Goal: Contribute content: Add original content to the website for others to see

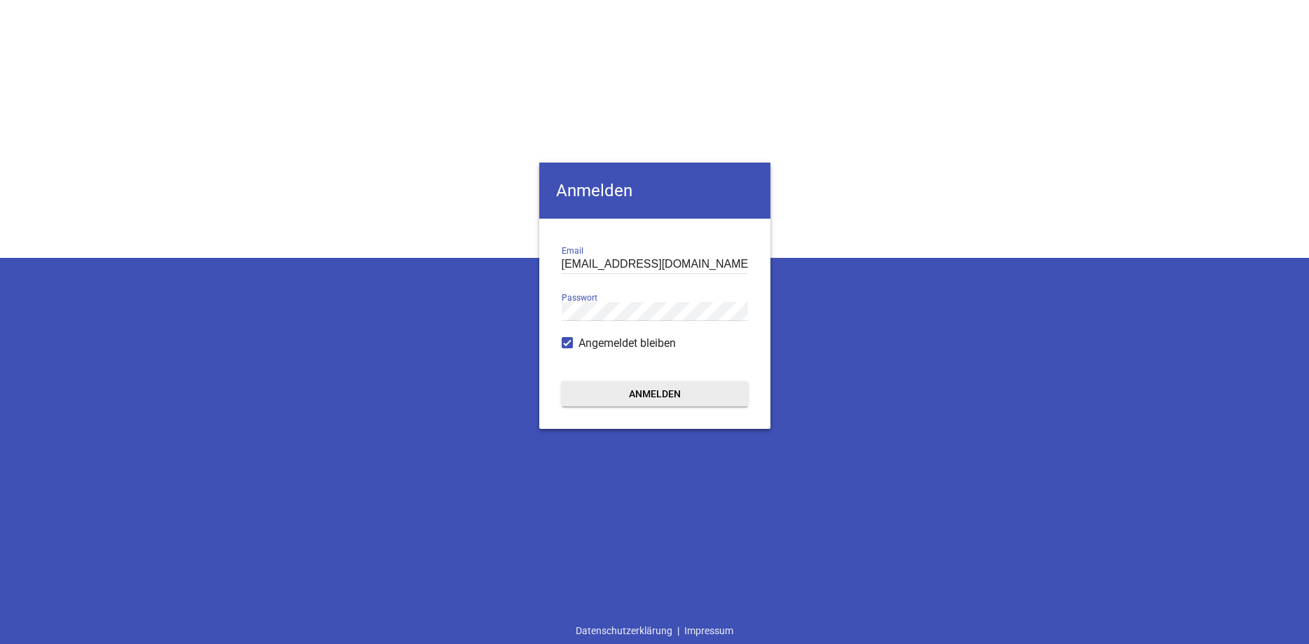
click at [641, 397] on button "Anmelden" at bounding box center [655, 393] width 186 height 25
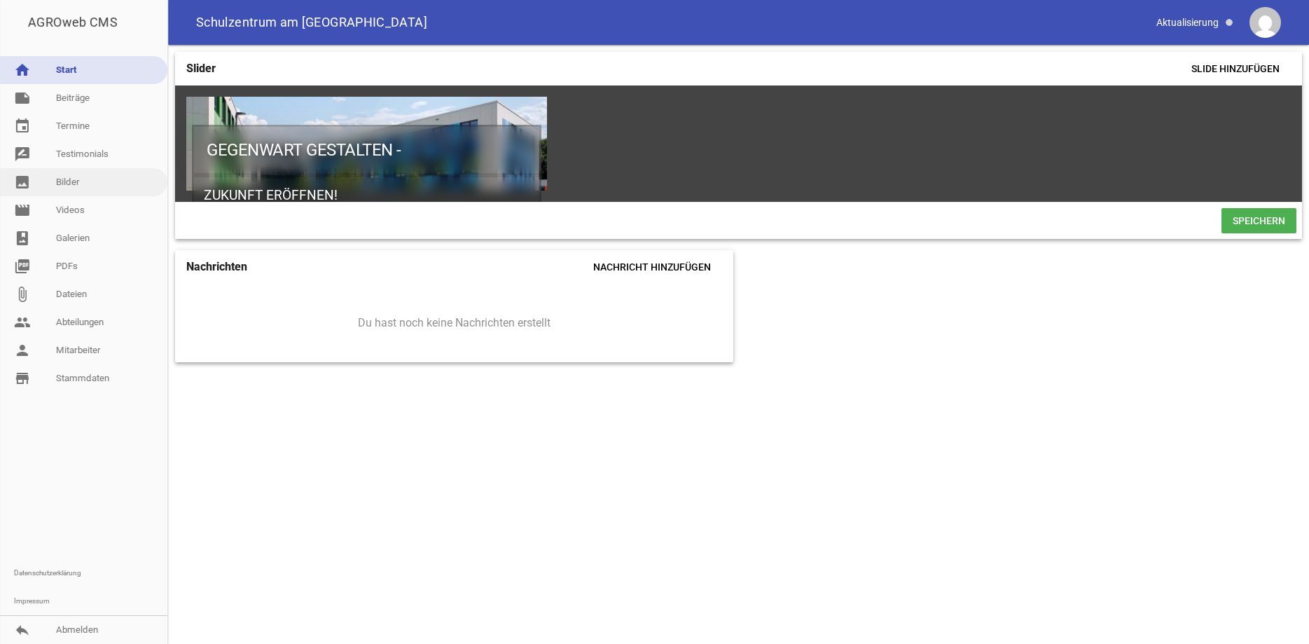
click at [62, 176] on link "image Bilder" at bounding box center [83, 182] width 167 height 28
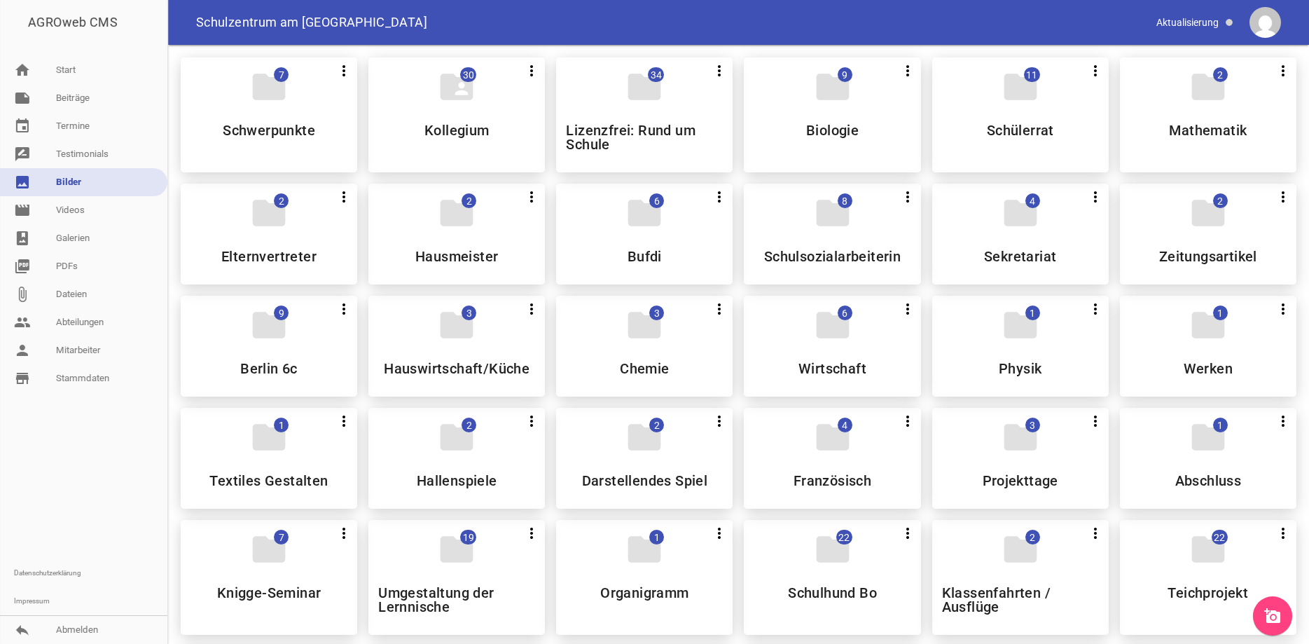
drag, startPoint x: 1305, startPoint y: 91, endPoint x: 1301, endPoint y: 116, distance: 24.9
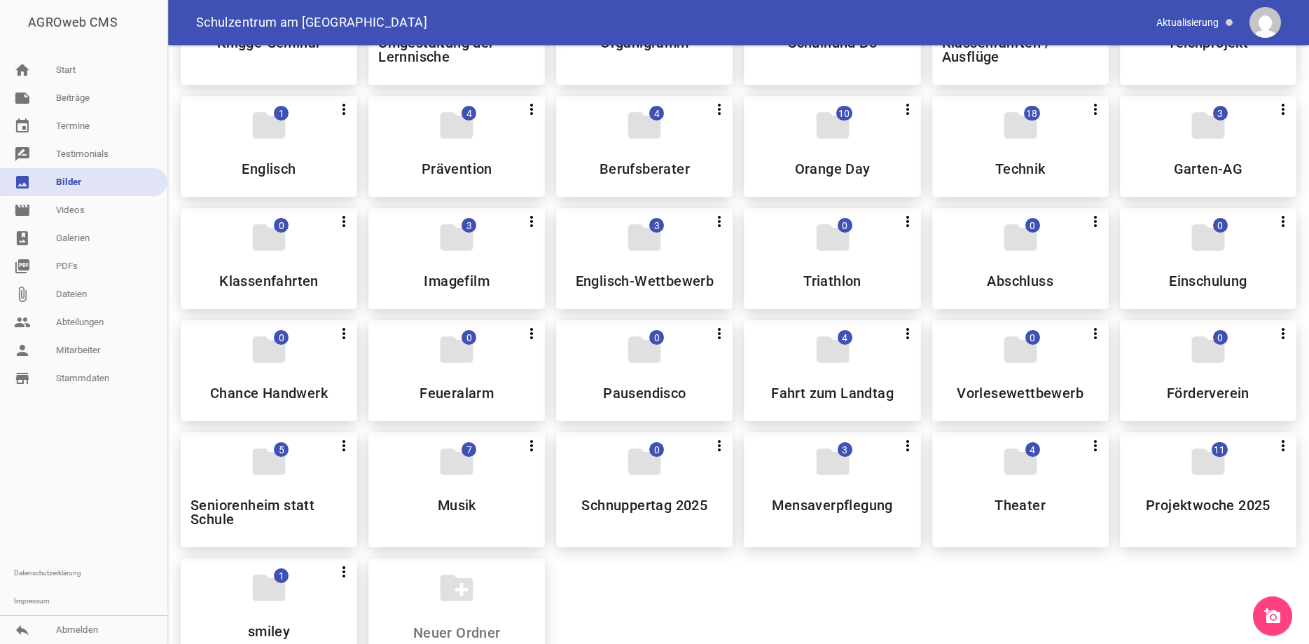
scroll to position [557, 0]
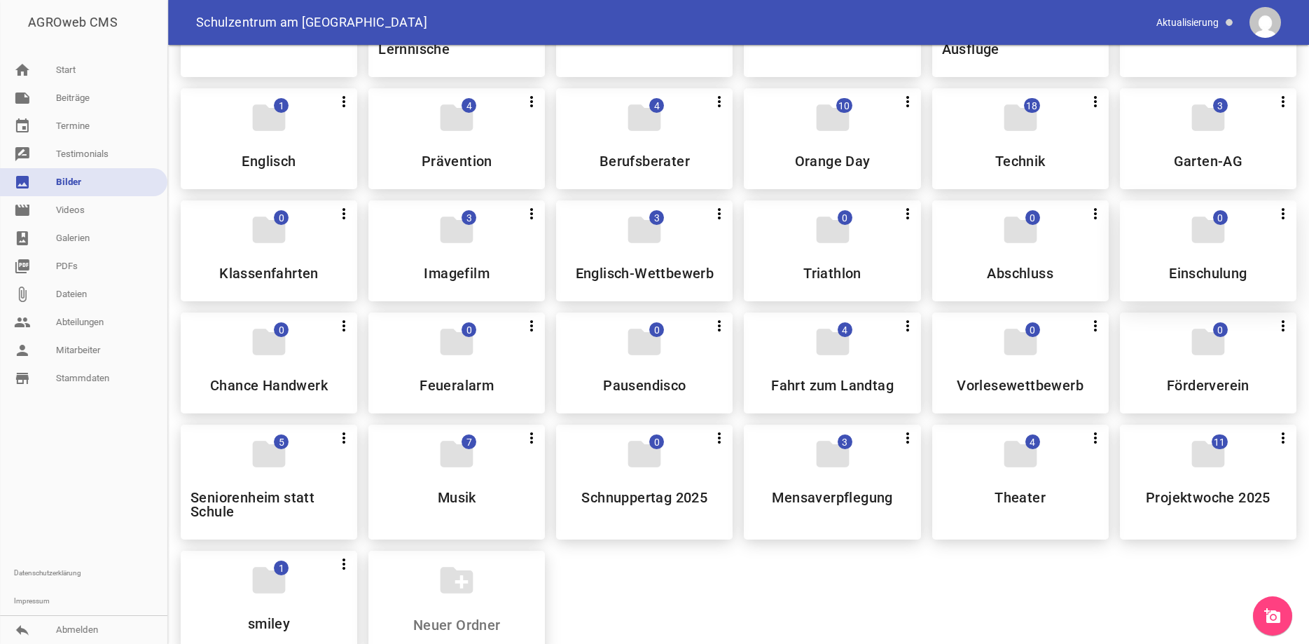
click at [1195, 248] on icon "folder" at bounding box center [1207, 229] width 39 height 39
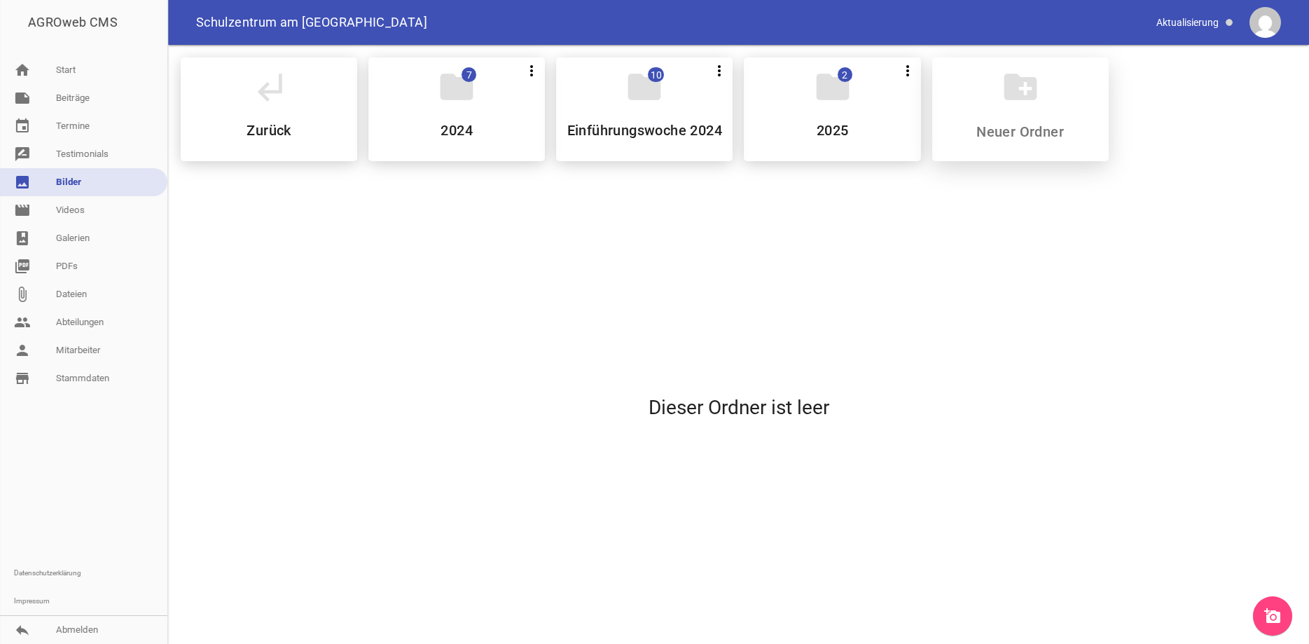
click at [1039, 130] on input at bounding box center [1020, 131] width 166 height 17
click at [839, 111] on div "folder 2 more_vert Teilen Bearbeiten Löschen 2025" at bounding box center [832, 109] width 176 height 104
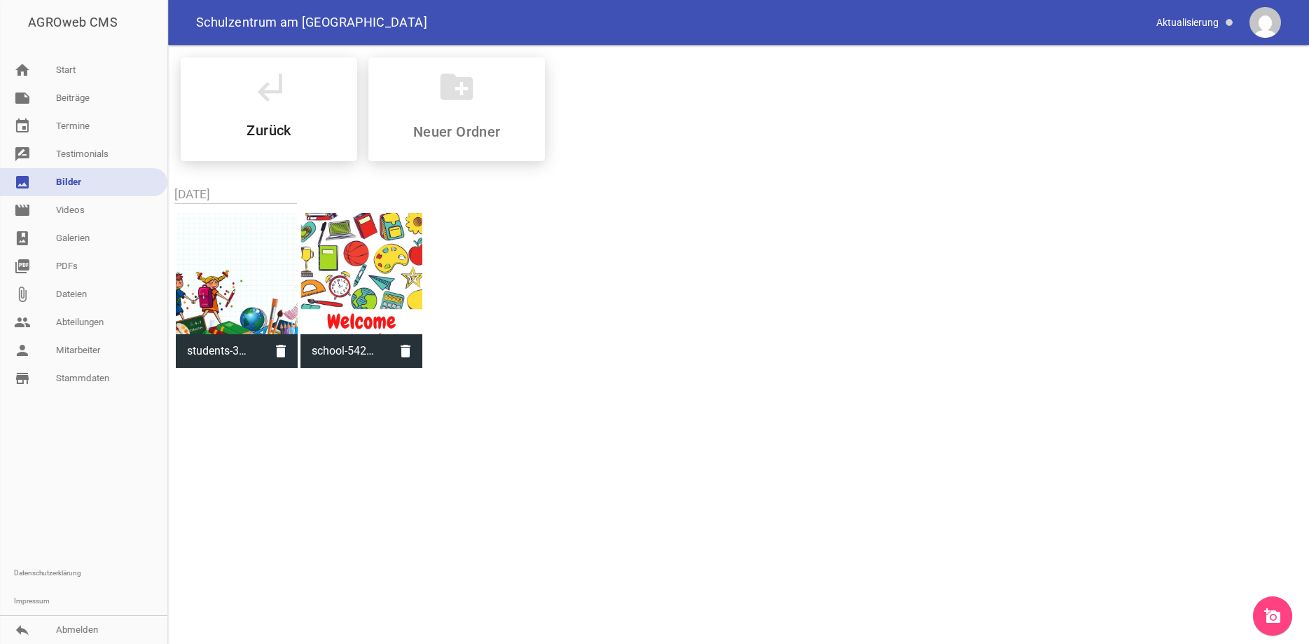
click at [1268, 611] on icon "add_a_photo" at bounding box center [1272, 615] width 17 height 17
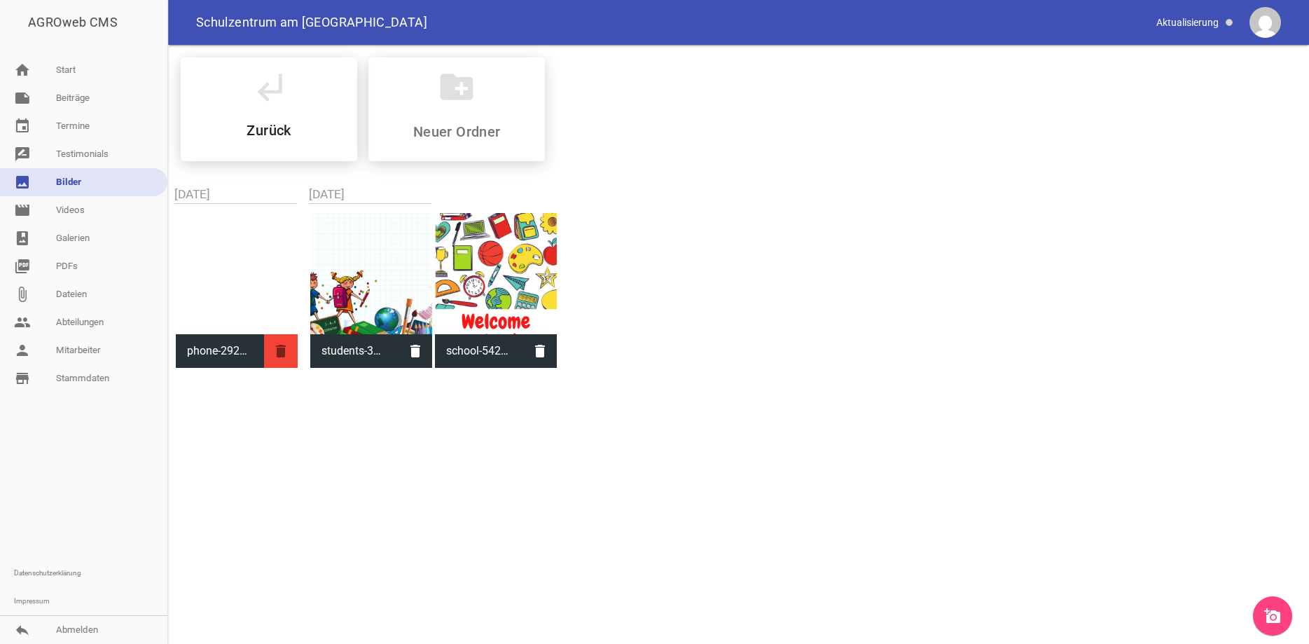
click at [282, 352] on icon "delete" at bounding box center [281, 351] width 34 height 34
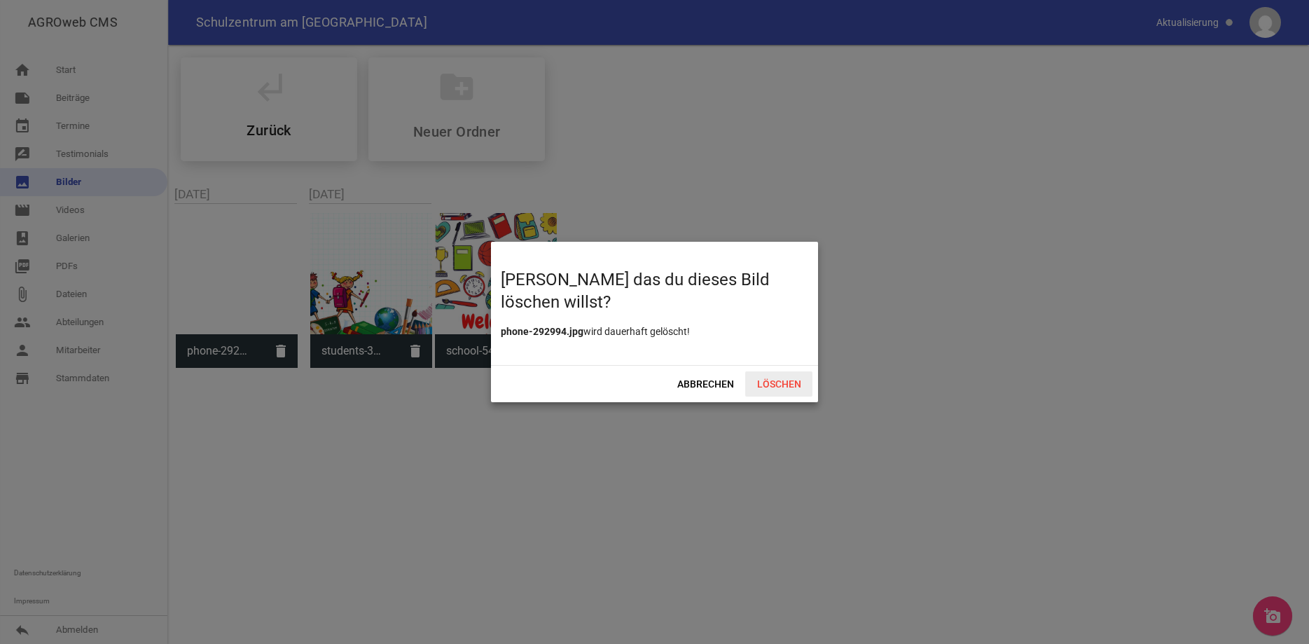
click at [785, 387] on span "Löschen" at bounding box center [778, 383] width 67 height 25
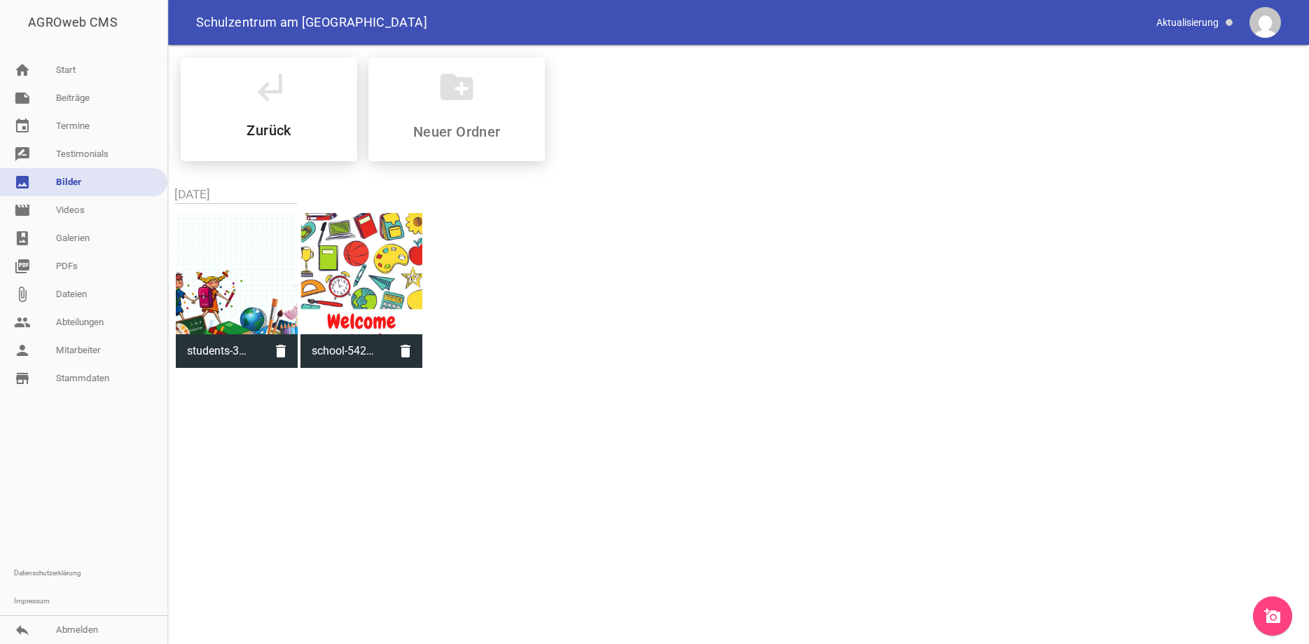
click at [1277, 614] on icon "add_a_photo" at bounding box center [1272, 615] width 17 height 17
click at [88, 93] on link "note Beiträge" at bounding box center [83, 98] width 167 height 28
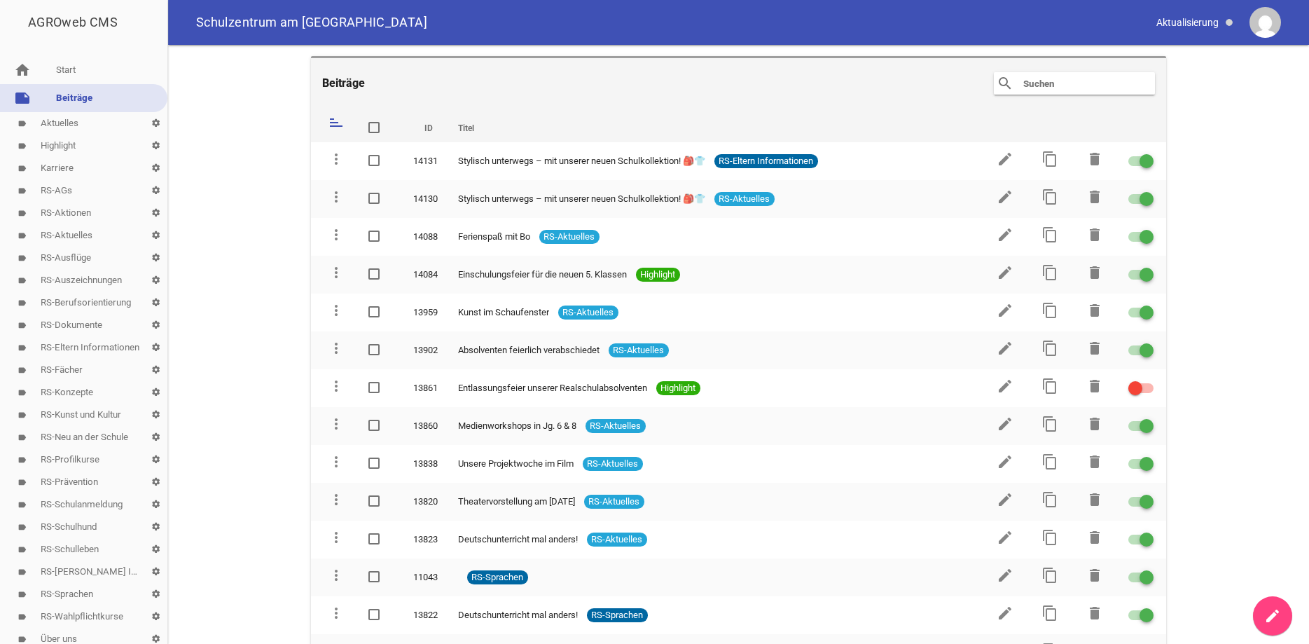
click at [1274, 614] on icon "create" at bounding box center [1272, 615] width 17 height 17
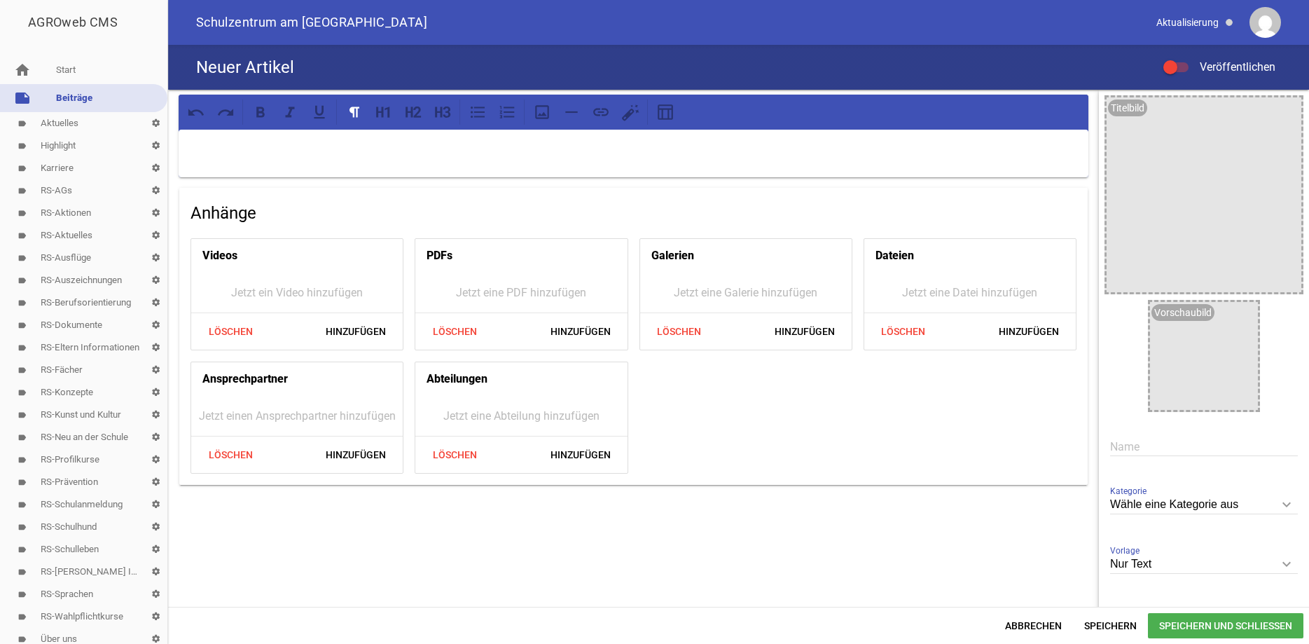
click at [223, 145] on p at bounding box center [633, 147] width 890 height 17
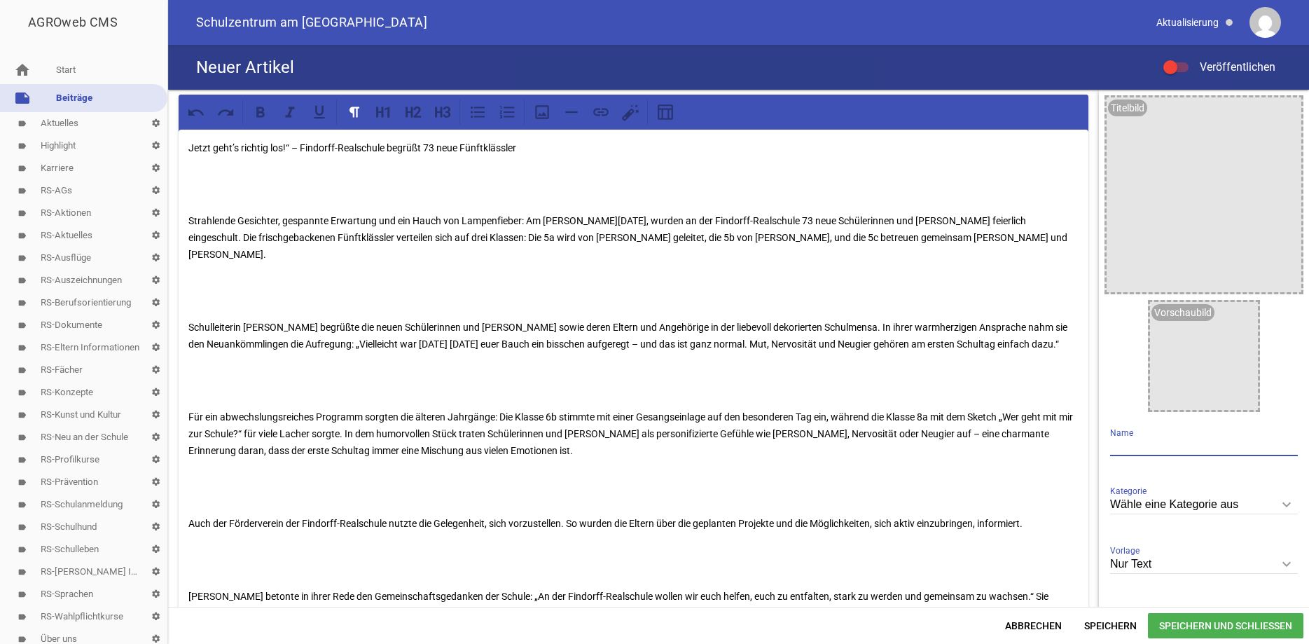
click at [1136, 450] on input "text" at bounding box center [1204, 446] width 188 height 19
type input "Jetzt geht`s los"
click at [301, 146] on p "Jetzt geht’s richtig los!“ – Findorff-Realschule begrüßt 73 neue Fünftklässler" at bounding box center [633, 147] width 890 height 17
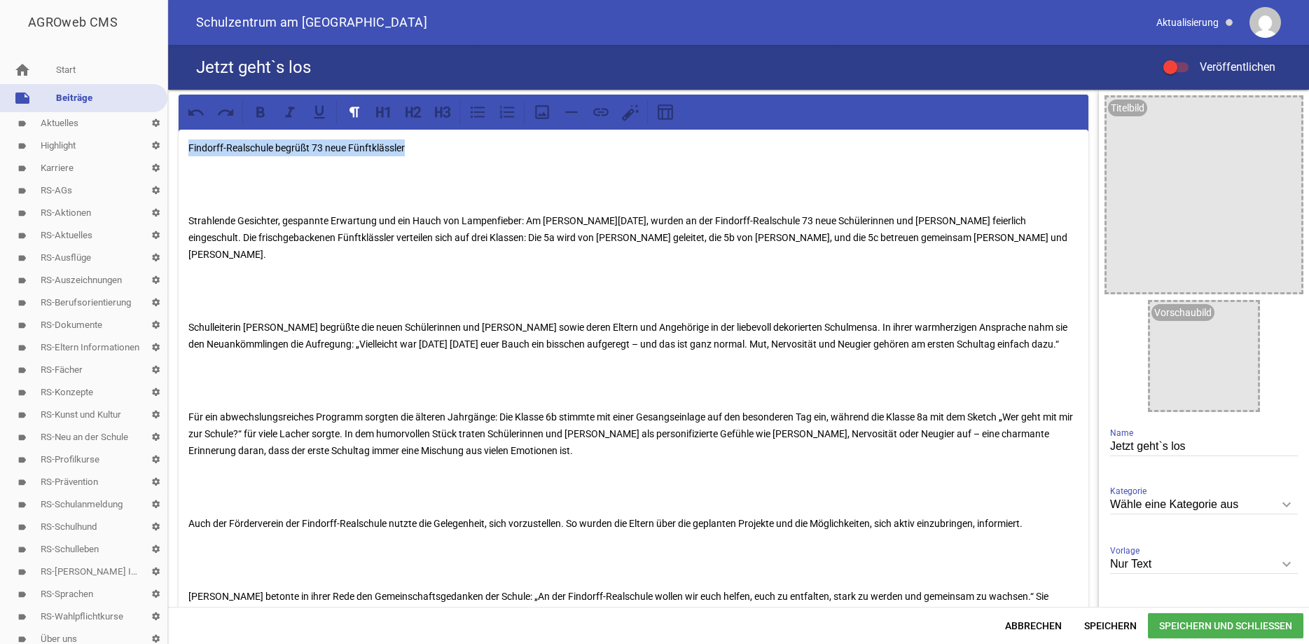
drag, startPoint x: 441, startPoint y: 147, endPoint x: 162, endPoint y: 159, distance: 279.0
click at [168, 159] on div "Findorff-Realschule begrüßt 73 neue Fünftklässler Strahlende Gesichter, gespann…" at bounding box center [738, 348] width 1141 height 517
click at [268, 113] on icon at bounding box center [260, 112] width 18 height 18
click at [441, 162] on div "Findorff-Realschule begrüßt 73 neue Fünftklässler Strahlende Gesichter, gespann…" at bounding box center [634, 507] width 910 height 754
click at [186, 223] on div "Findorff-Realschule begrüßt 73 neue Fünftklässler Strahlende Gesichter, gespann…" at bounding box center [634, 507] width 910 height 754
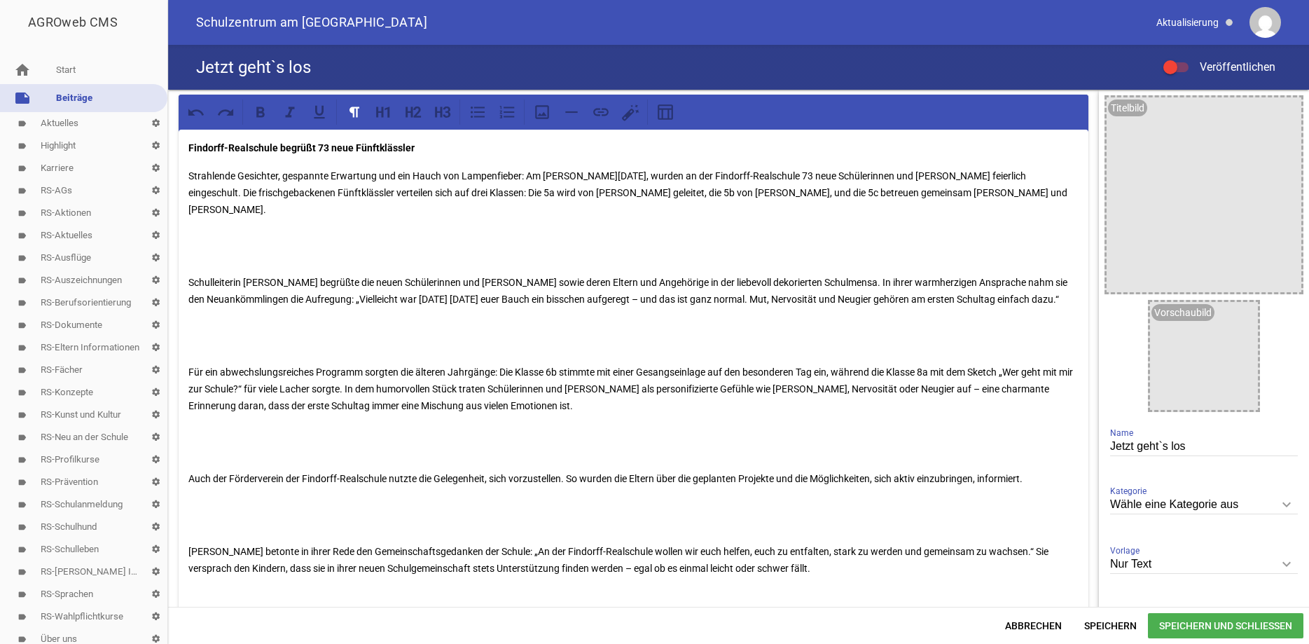
click at [188, 256] on div "Findorff-Realschule begrüßt 73 neue Fünftklässler Strahlende Gesichter, gespann…" at bounding box center [634, 484] width 910 height 709
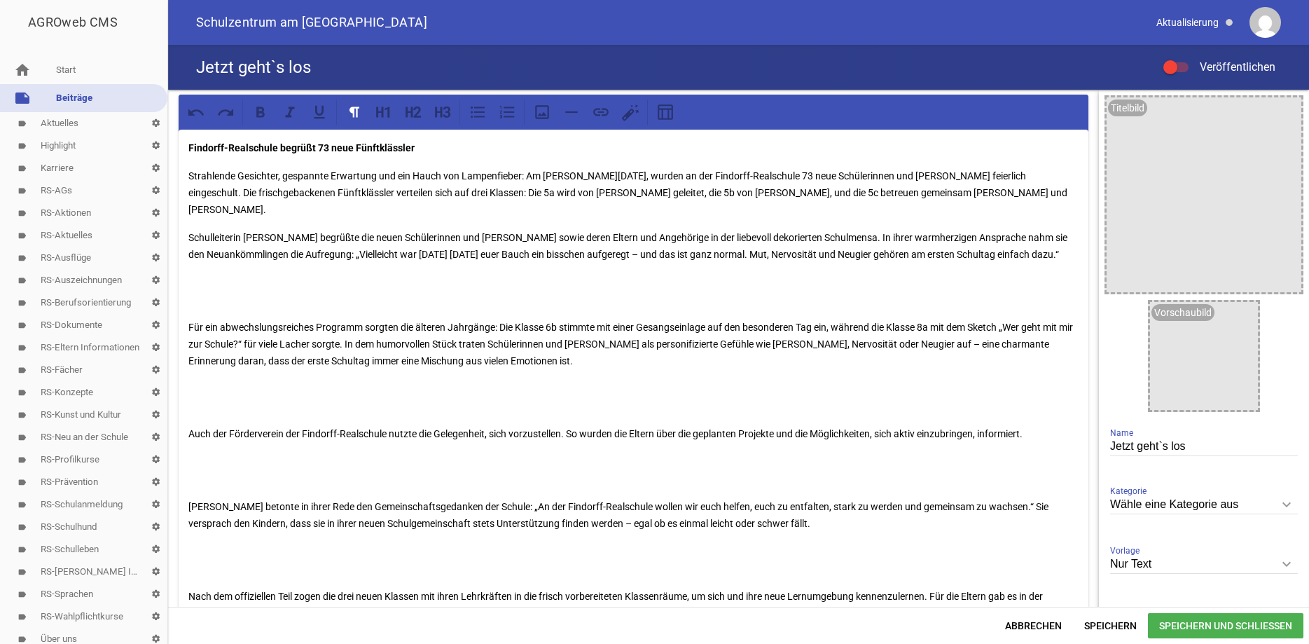
click at [187, 304] on div "Findorff-Realschule begrüßt 73 neue Fünftklässler Strahlende Gesichter, gespann…" at bounding box center [634, 462] width 910 height 664
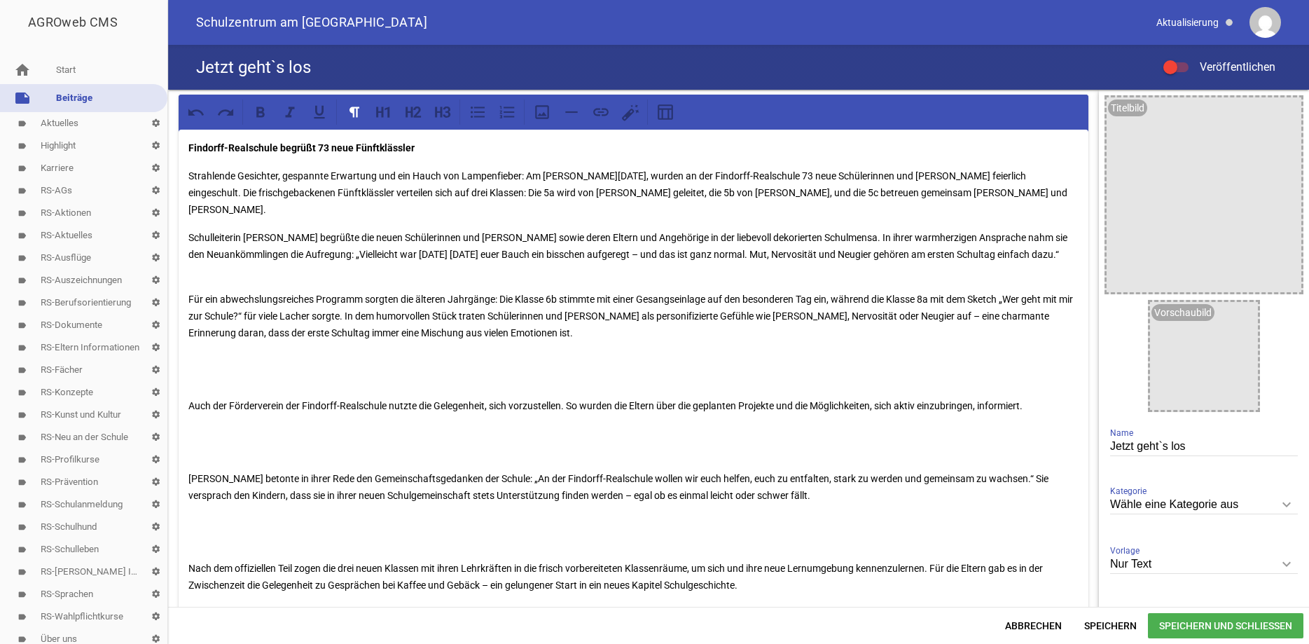
click at [187, 387] on div "Findorff-Realschule begrüßt 73 neue Fünftklässler Strahlende Gesichter, gespann…" at bounding box center [634, 448] width 910 height 636
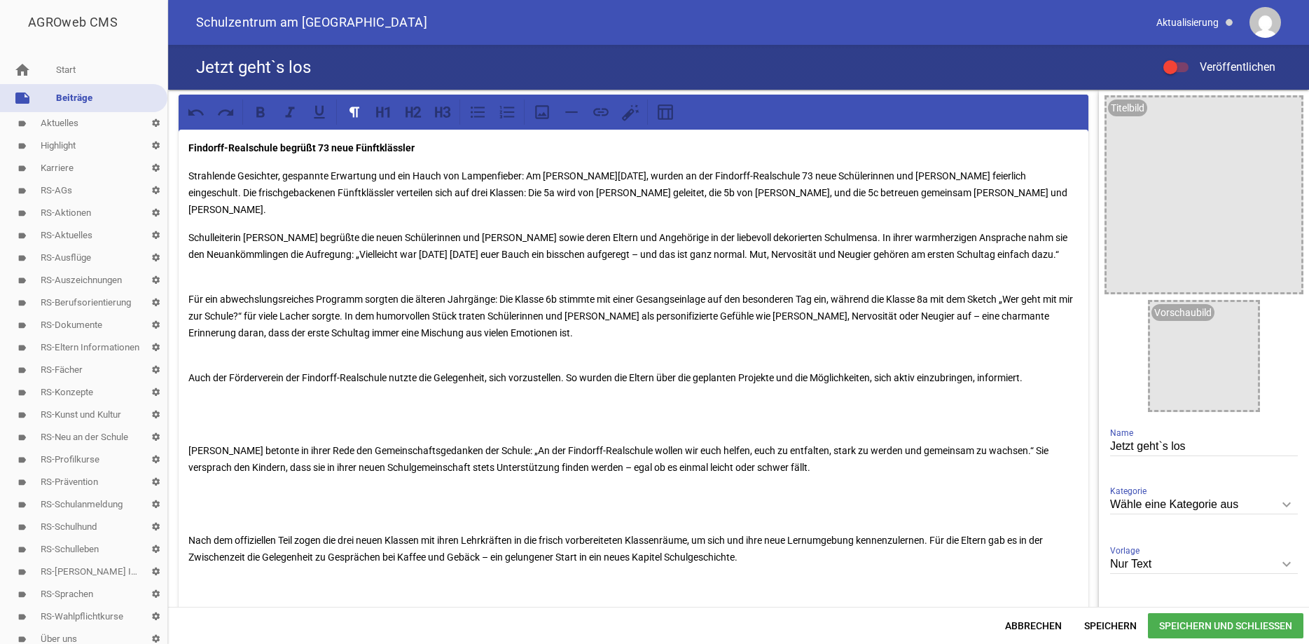
click at [186, 422] on div "Findorff-Realschule begrüßt 73 neue Fünftklässler Strahlende Gesichter, gespann…" at bounding box center [634, 434] width 910 height 608
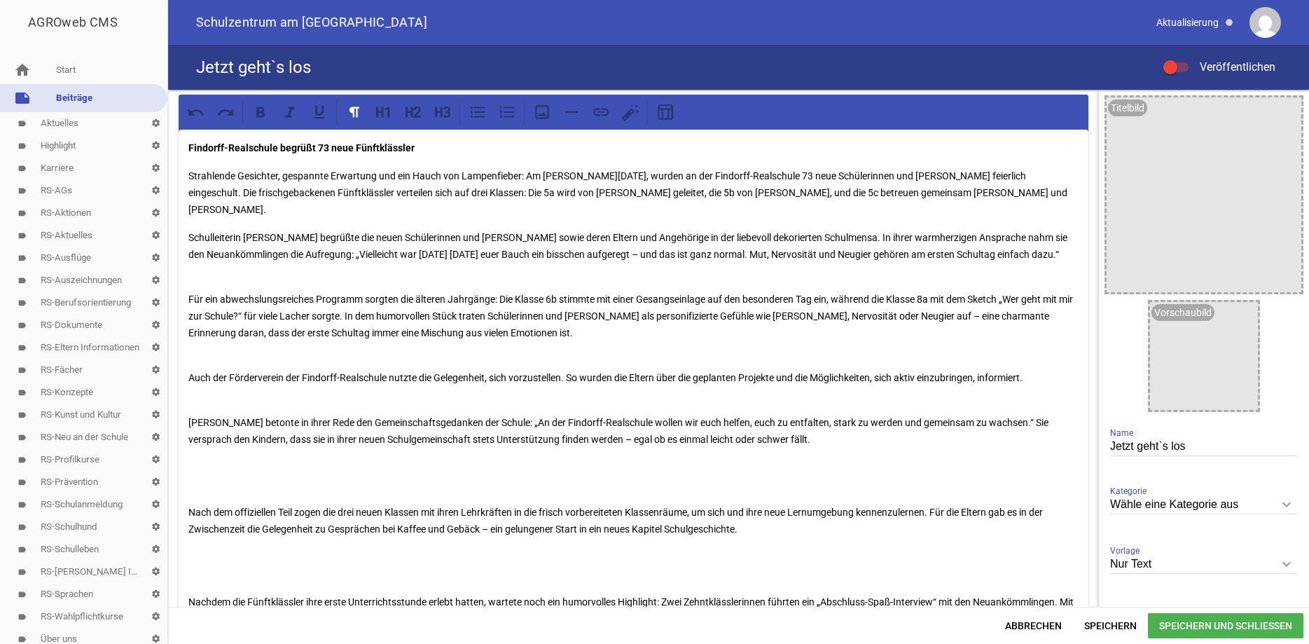
click at [183, 483] on div "Findorff-Realschule begrüßt 73 neue Fünftklässler Strahlende Gesichter, gespann…" at bounding box center [634, 420] width 910 height 580
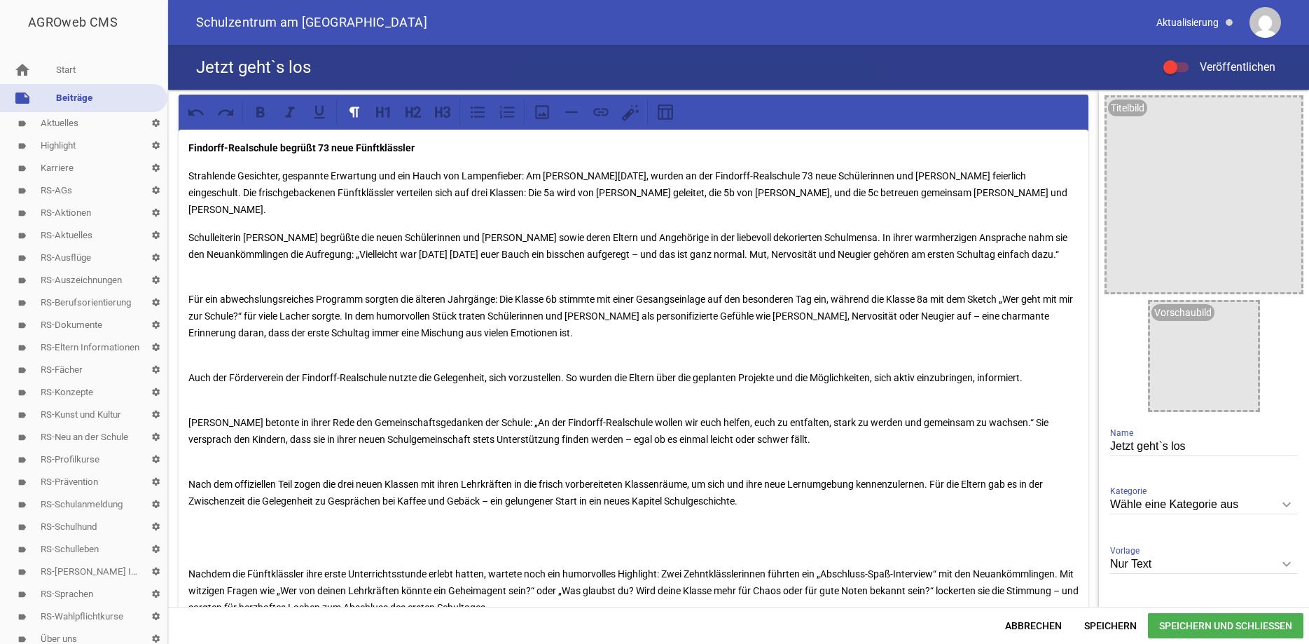
click at [188, 401] on p "[PERSON_NAME] betonte in ihrer Rede den Gemeinschaftsgedanken der Schule: „An d…" at bounding box center [633, 422] width 890 height 50
click at [193, 536] on p at bounding box center [633, 537] width 890 height 34
click at [481, 485] on p "Nach dem offiziellen Teil zogen die drei neuen Klassen mit ihren Lehrkräften in…" at bounding box center [633, 484] width 890 height 50
click at [190, 529] on p at bounding box center [633, 537] width 890 height 34
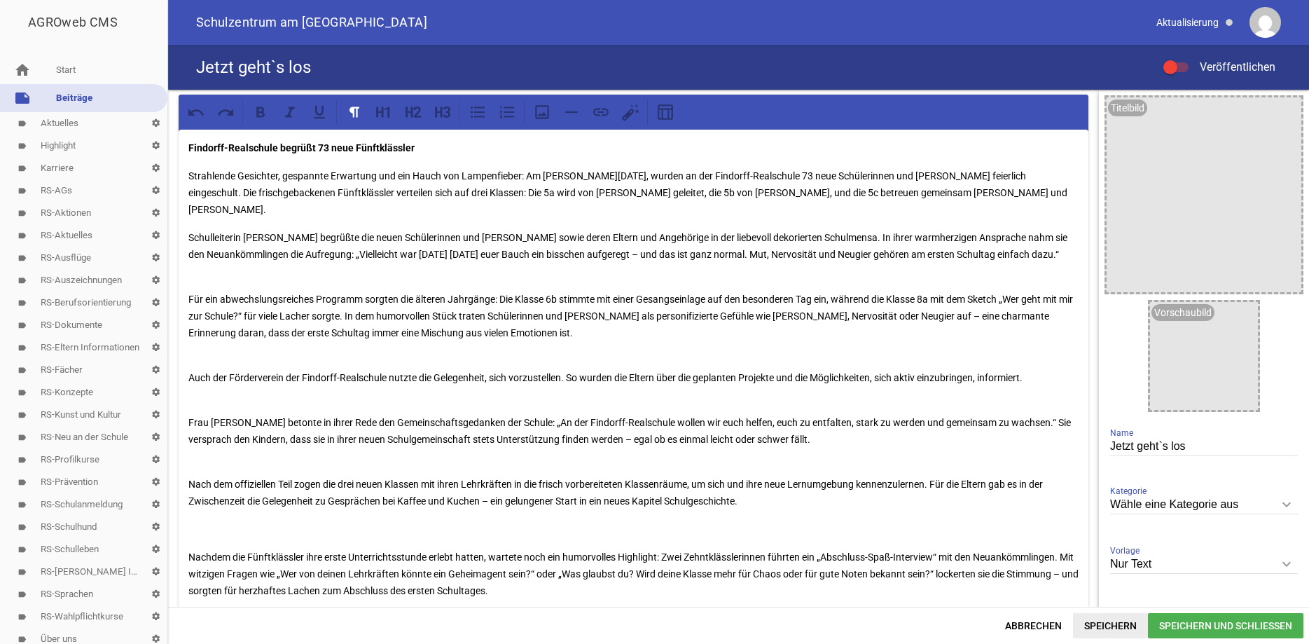
click at [1102, 625] on span "Speichern" at bounding box center [1110, 625] width 75 height 25
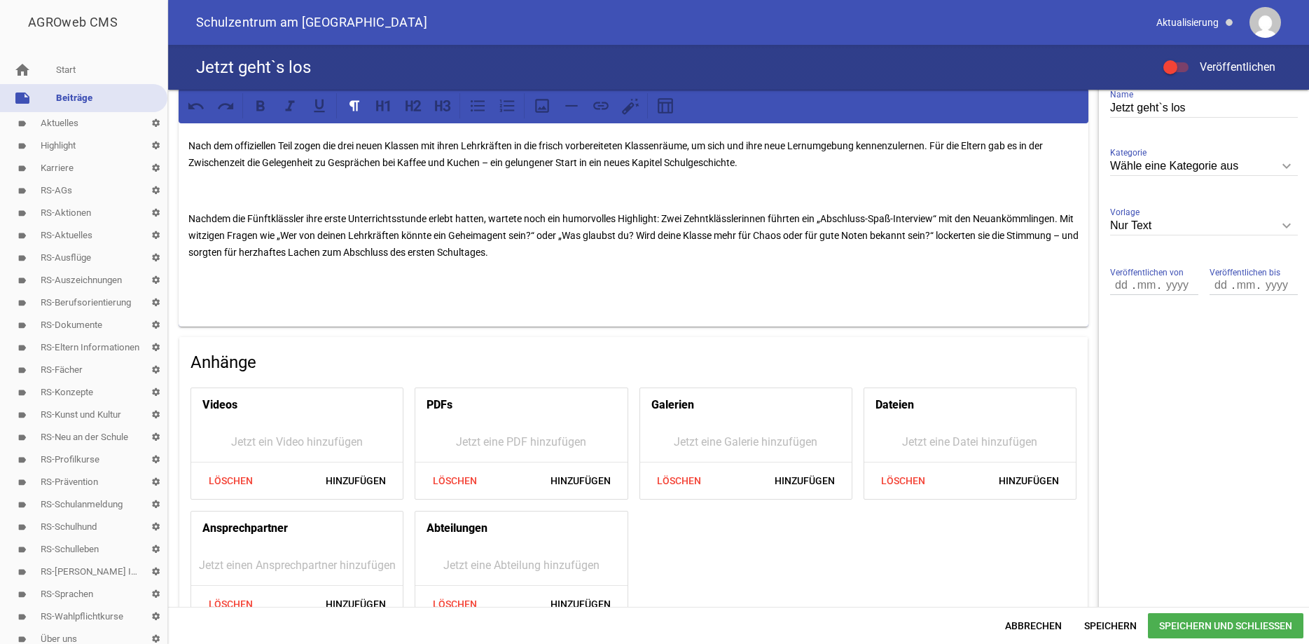
scroll to position [354, 0]
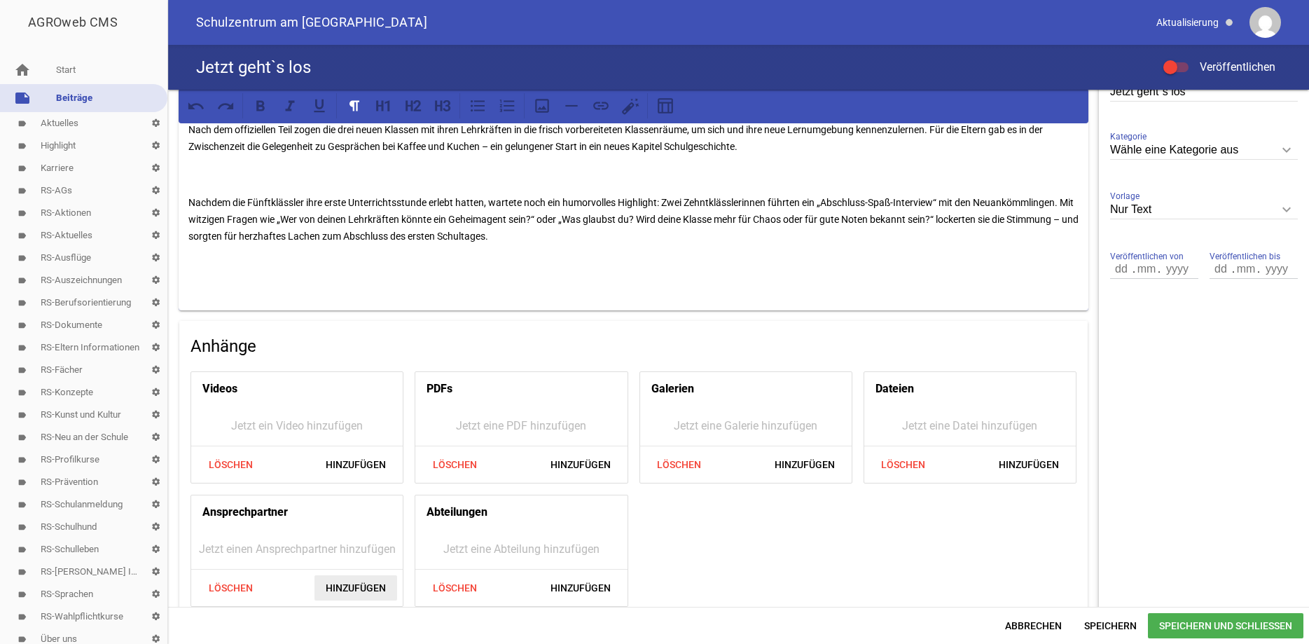
click at [359, 575] on span "Hinzufügen" at bounding box center [355, 587] width 83 height 25
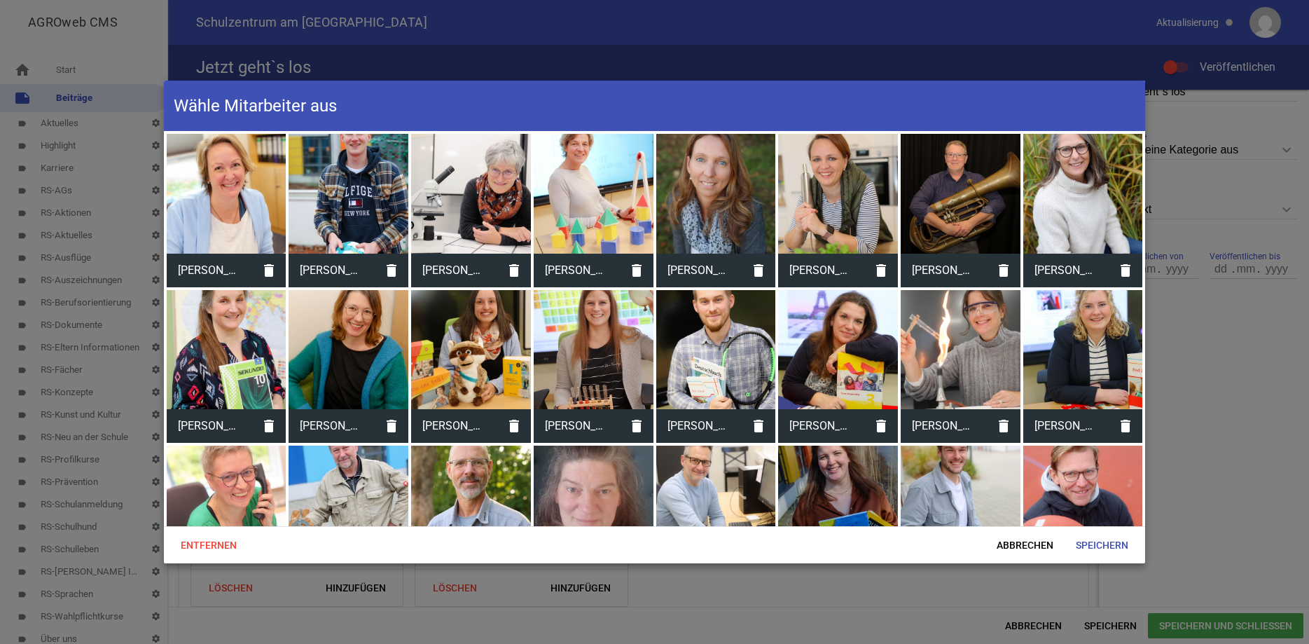
click at [682, 188] on div at bounding box center [716, 194] width 120 height 120
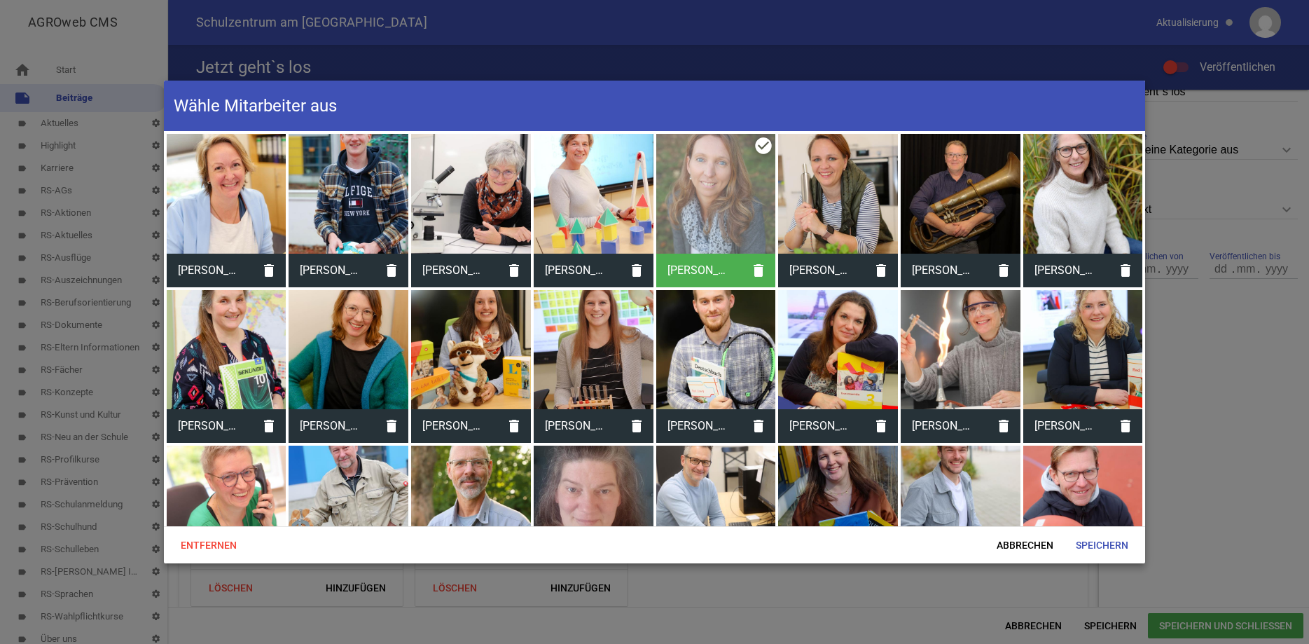
click at [600, 325] on div at bounding box center [594, 350] width 120 height 120
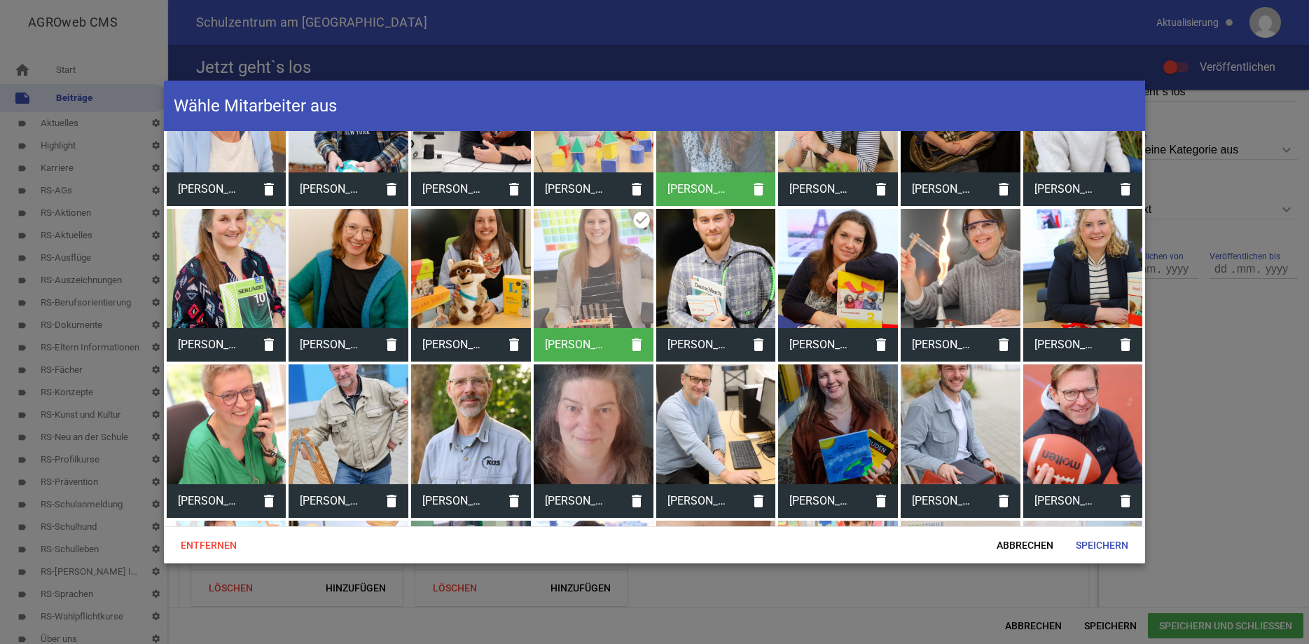
scroll to position [101, 0]
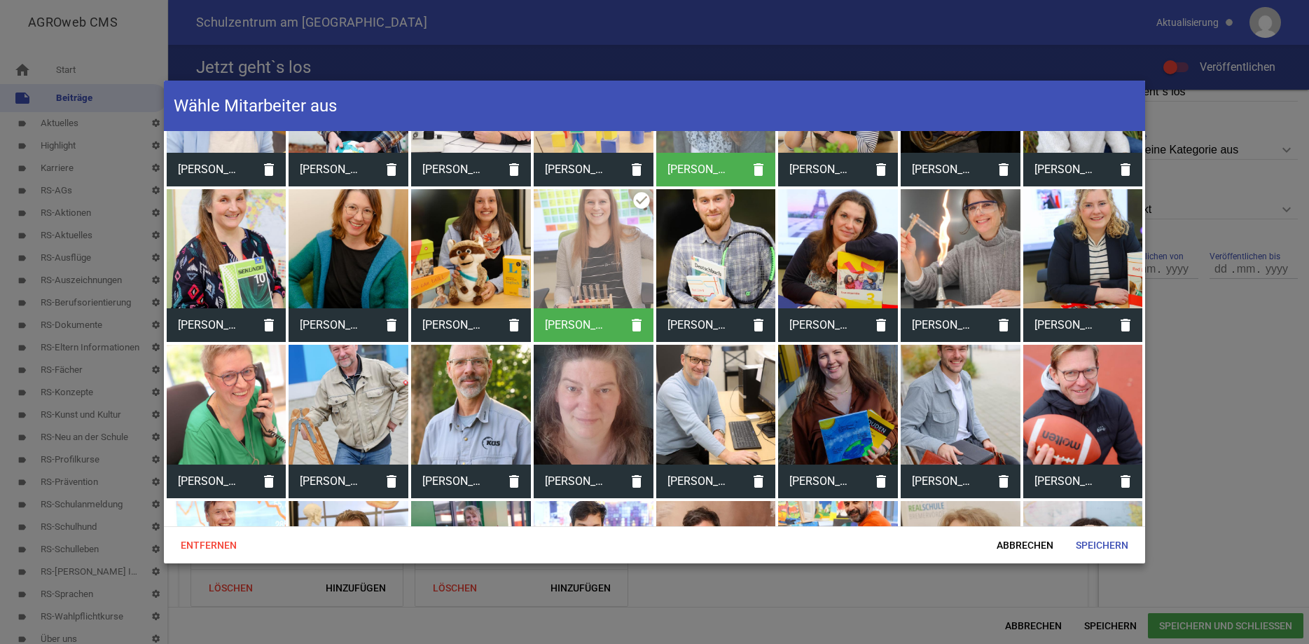
click at [952, 397] on div at bounding box center [961, 405] width 120 height 120
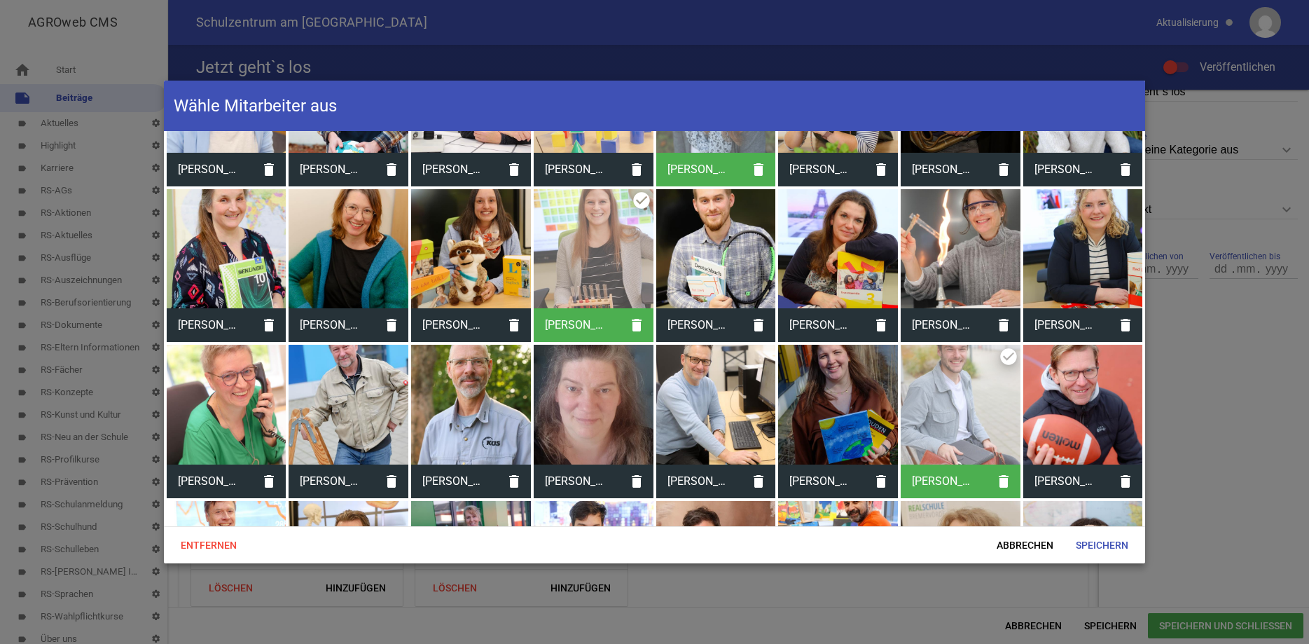
click at [1106, 230] on div at bounding box center [1083, 249] width 120 height 120
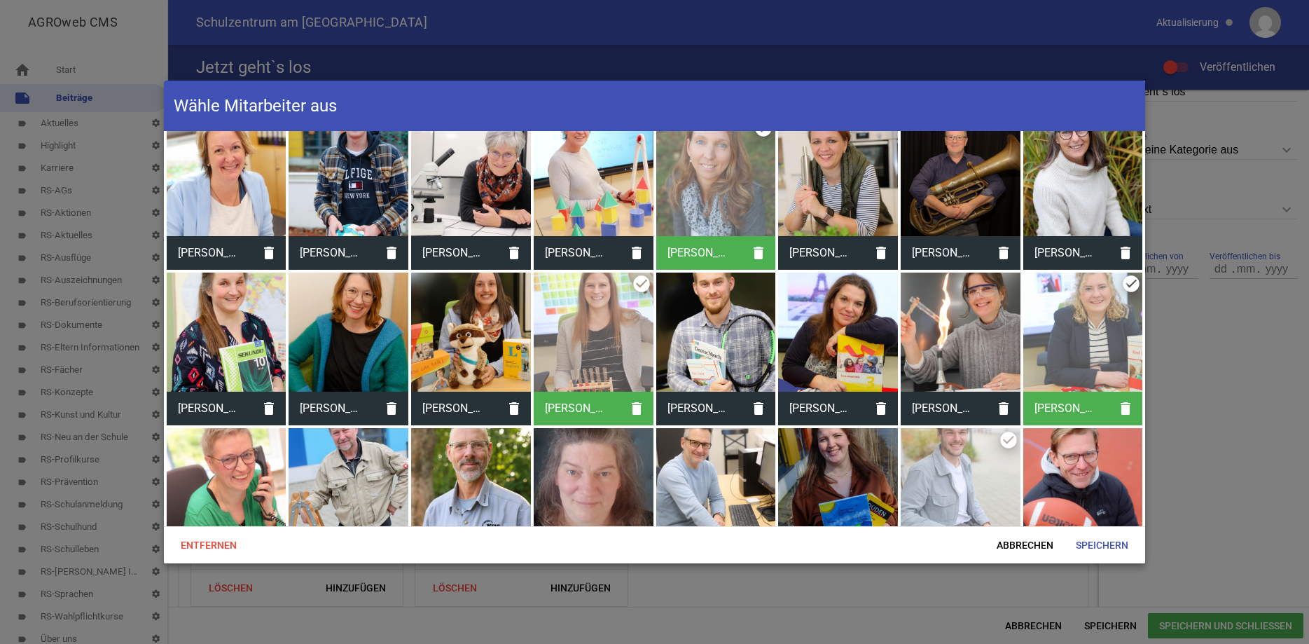
scroll to position [0, 0]
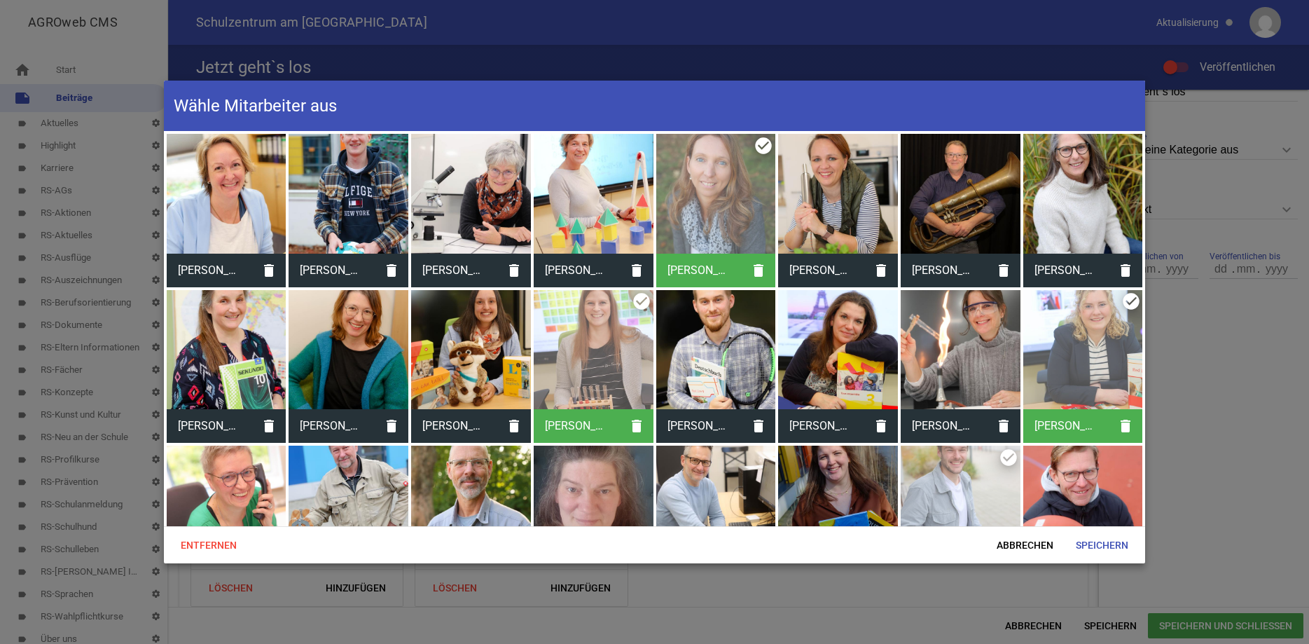
click at [843, 480] on div at bounding box center [838, 505] width 120 height 120
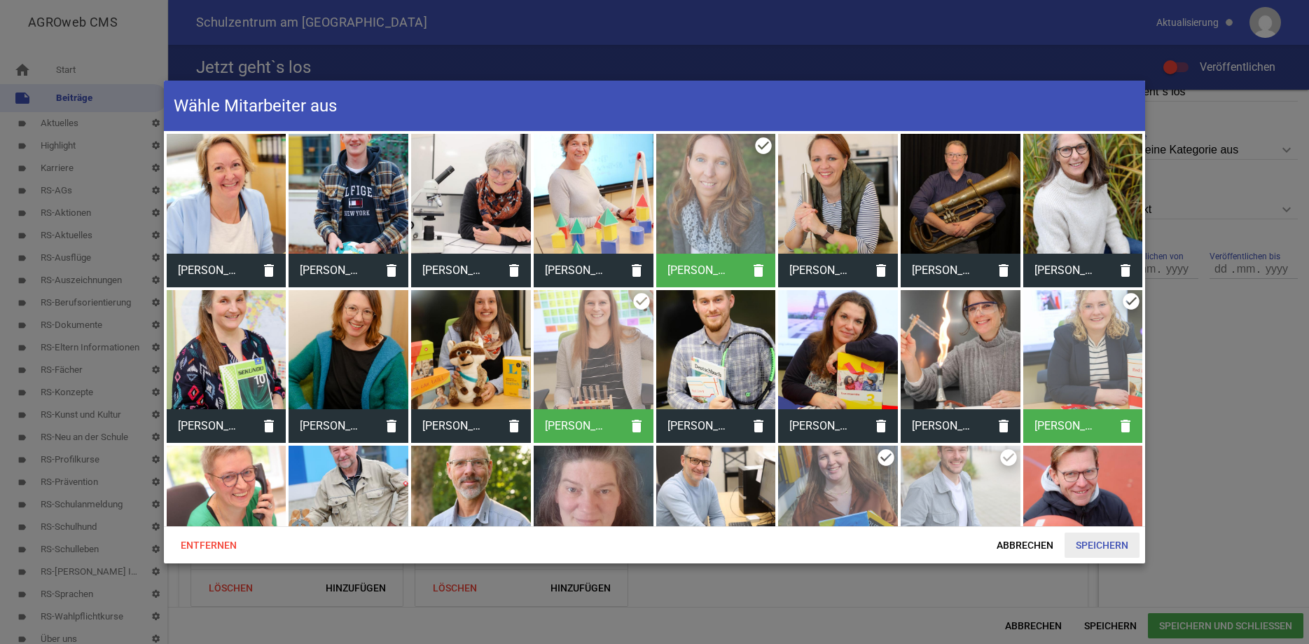
click at [1089, 545] on span "Speichern" at bounding box center [1102, 544] width 75 height 25
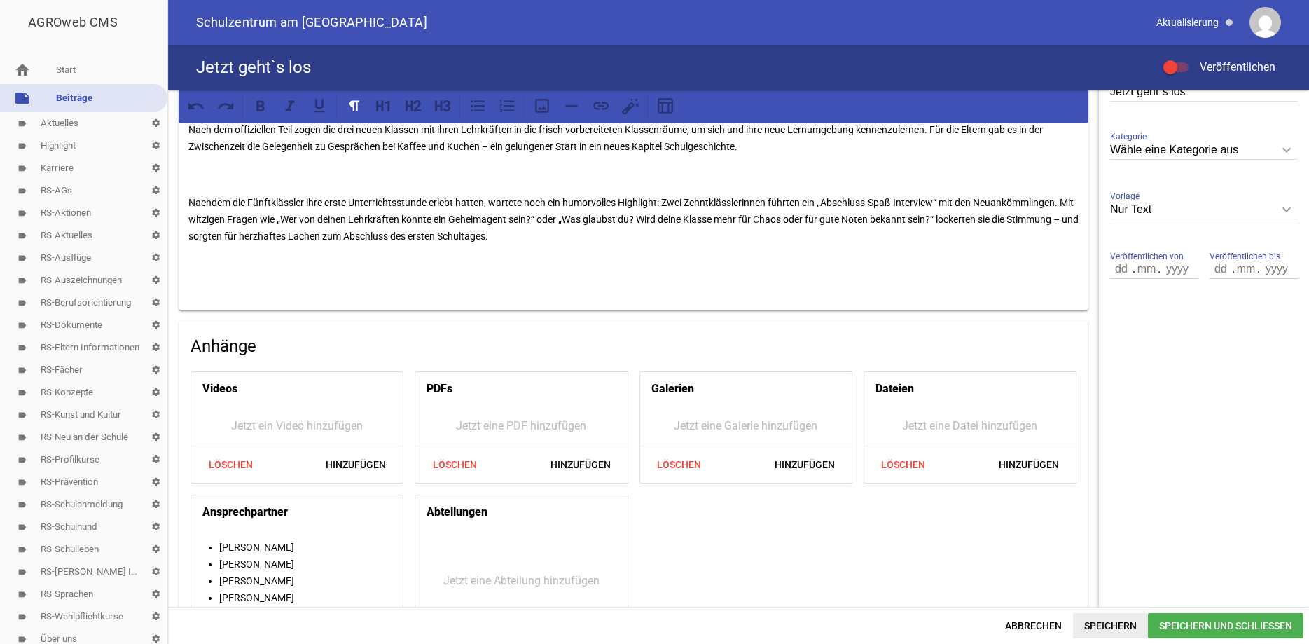
click at [1120, 633] on span "Speichern" at bounding box center [1110, 625] width 75 height 25
click at [1103, 622] on span "Speichern" at bounding box center [1110, 625] width 75 height 25
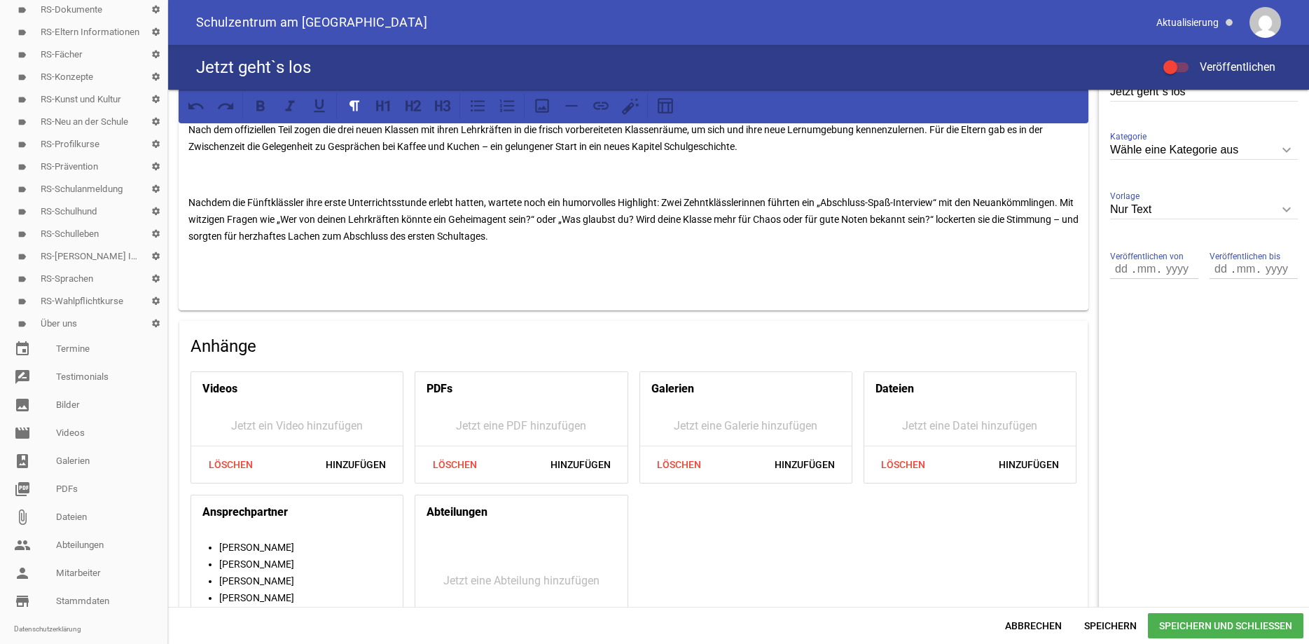
scroll to position [322, 0]
click at [78, 391] on link "image Bilder" at bounding box center [83, 398] width 167 height 28
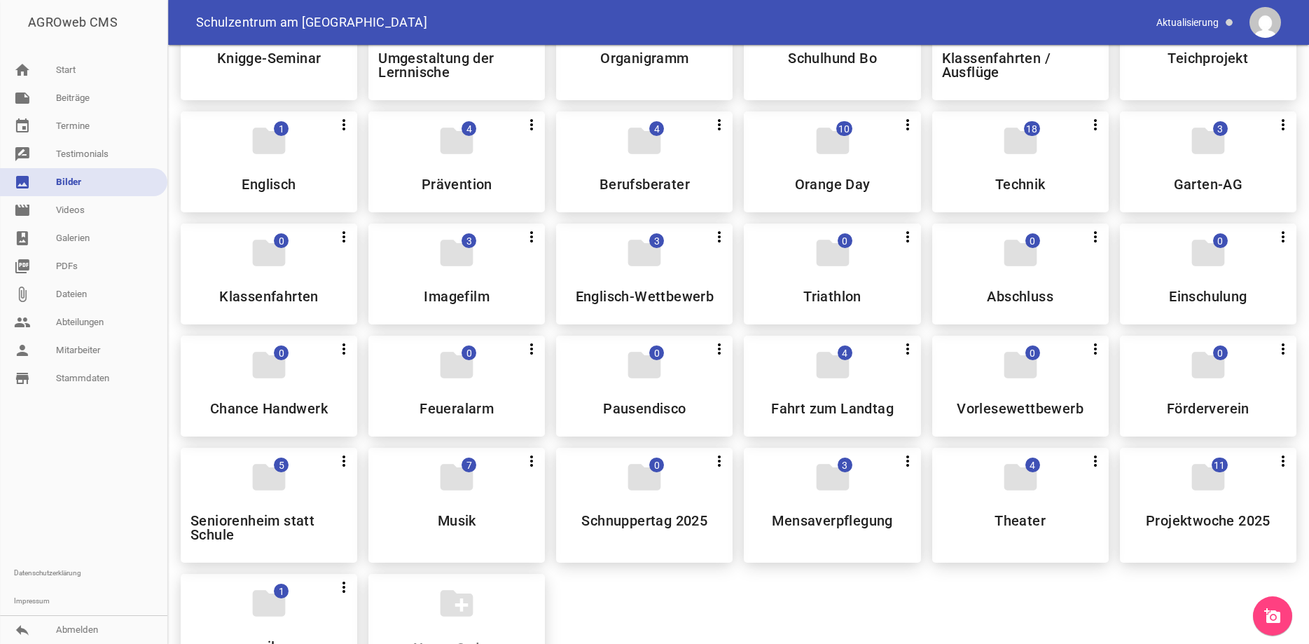
scroll to position [542, 0]
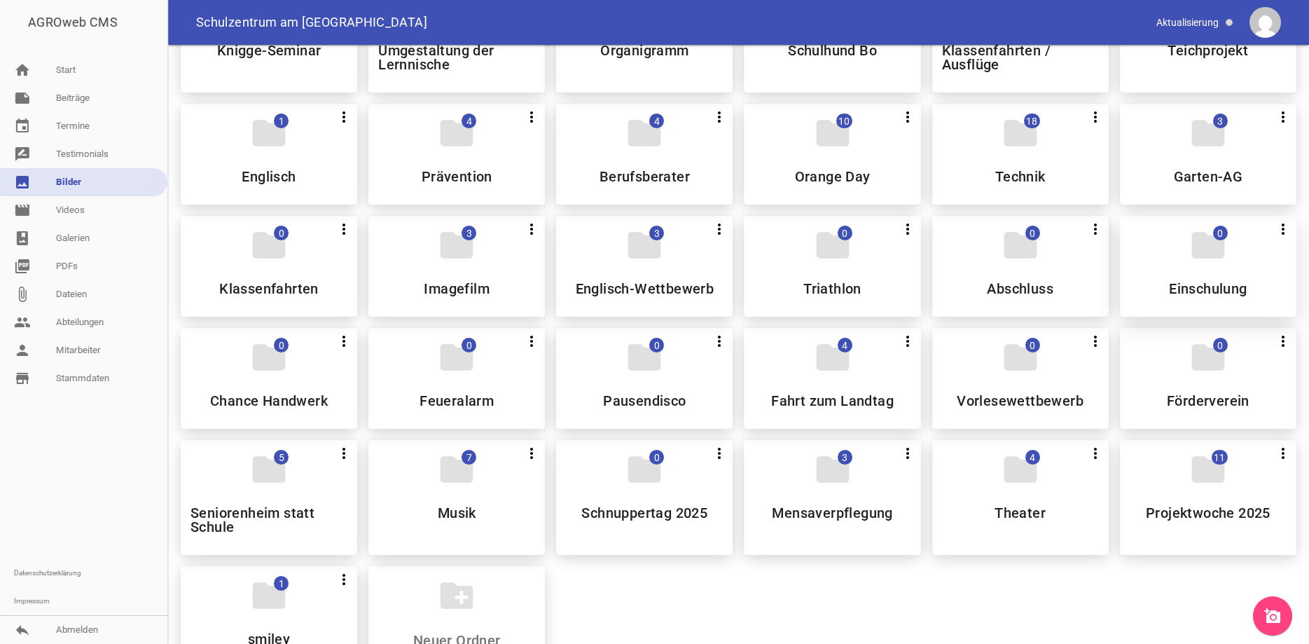
click at [1161, 279] on div "folder 0 more_vert Teilen Bearbeiten Löschen Einschulung" at bounding box center [1208, 266] width 176 height 101
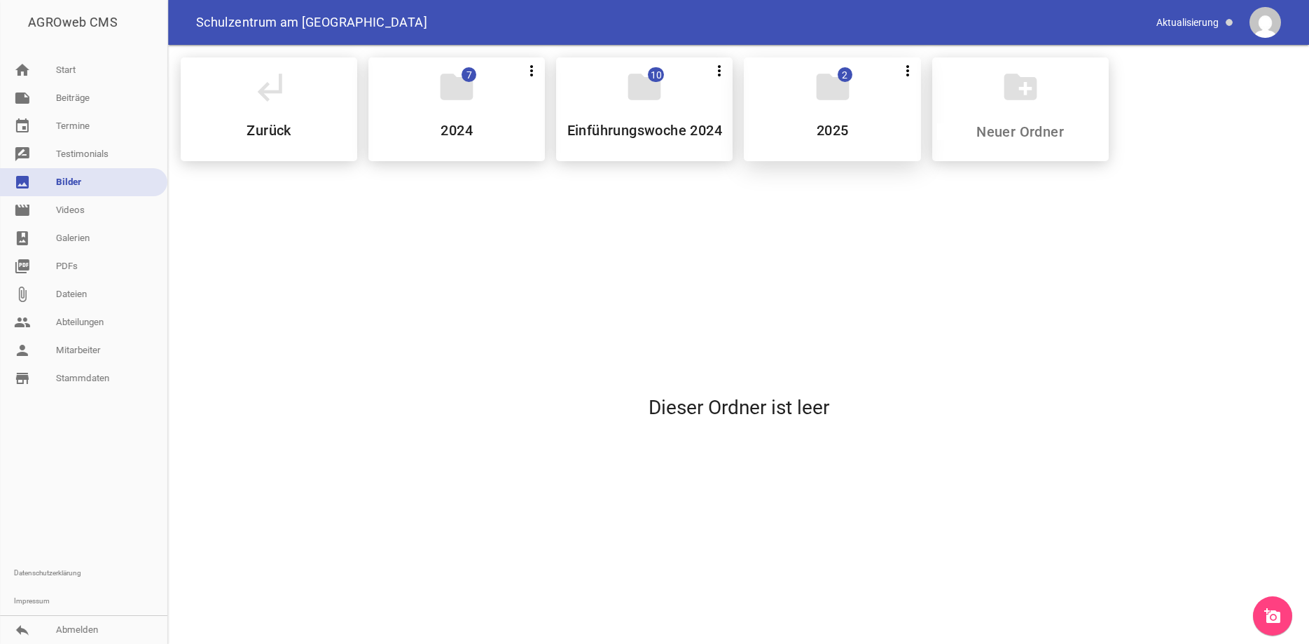
click at [875, 152] on div "folder 2 more_vert Teilen Bearbeiten Löschen 2025" at bounding box center [832, 109] width 176 height 104
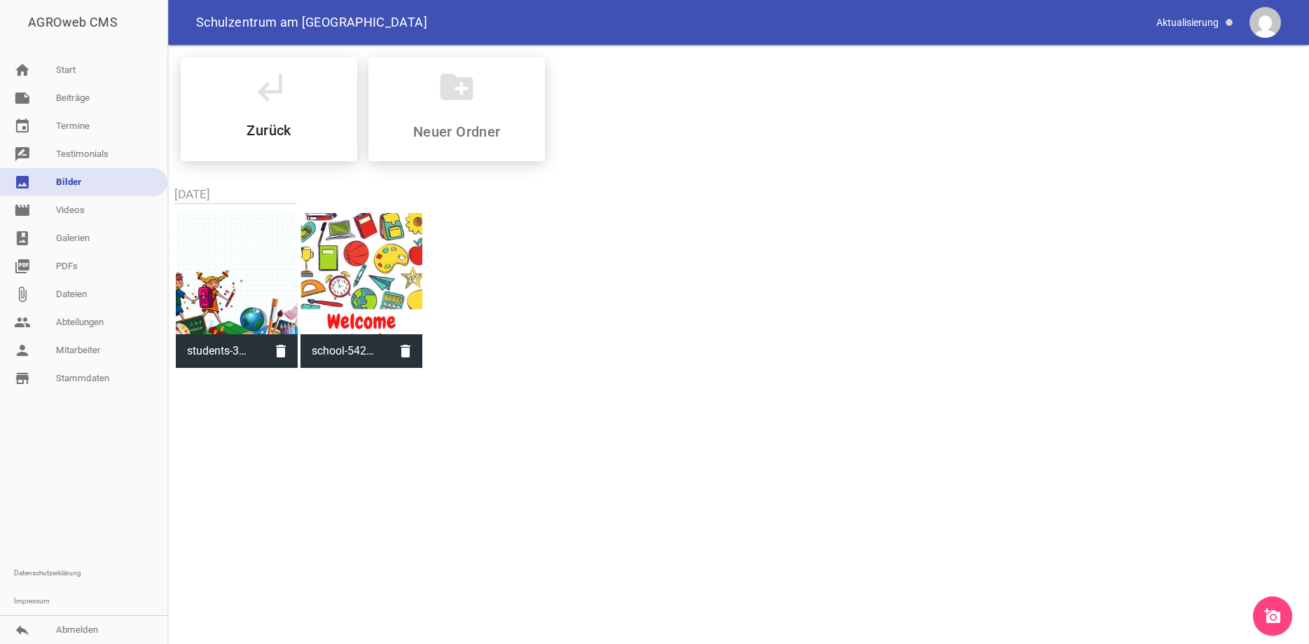
click at [1277, 608] on icon "add_a_photo" at bounding box center [1272, 615] width 17 height 17
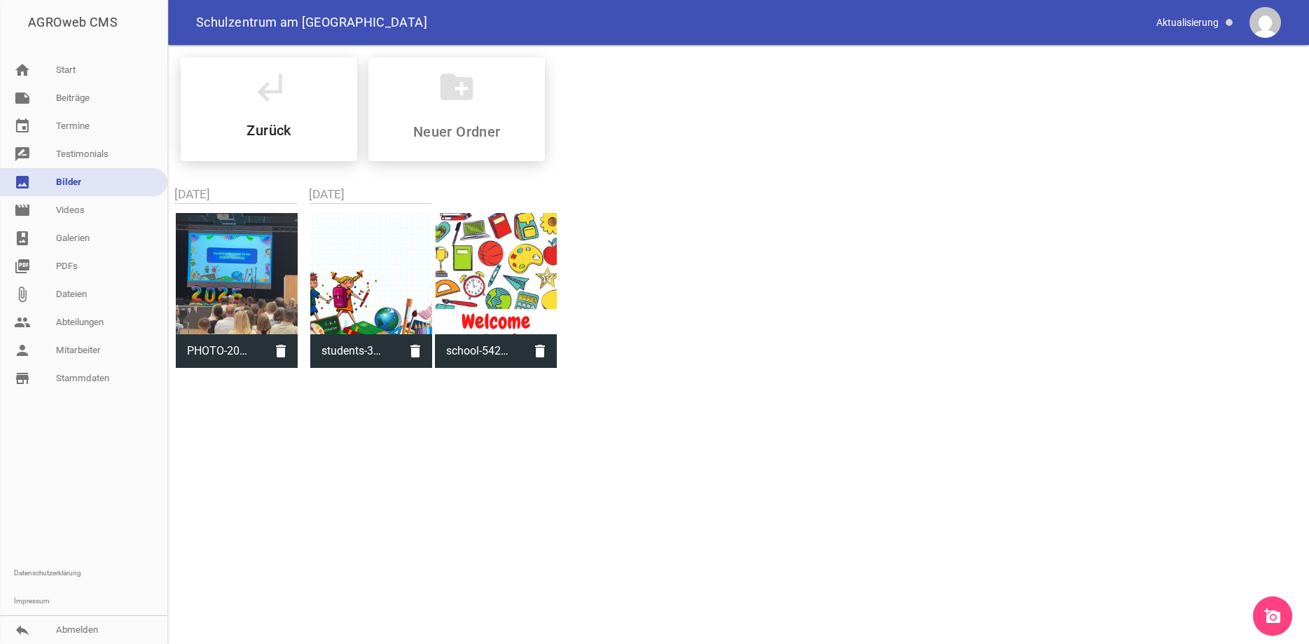
click at [1281, 614] on link "add_a_photo" at bounding box center [1272, 615] width 39 height 39
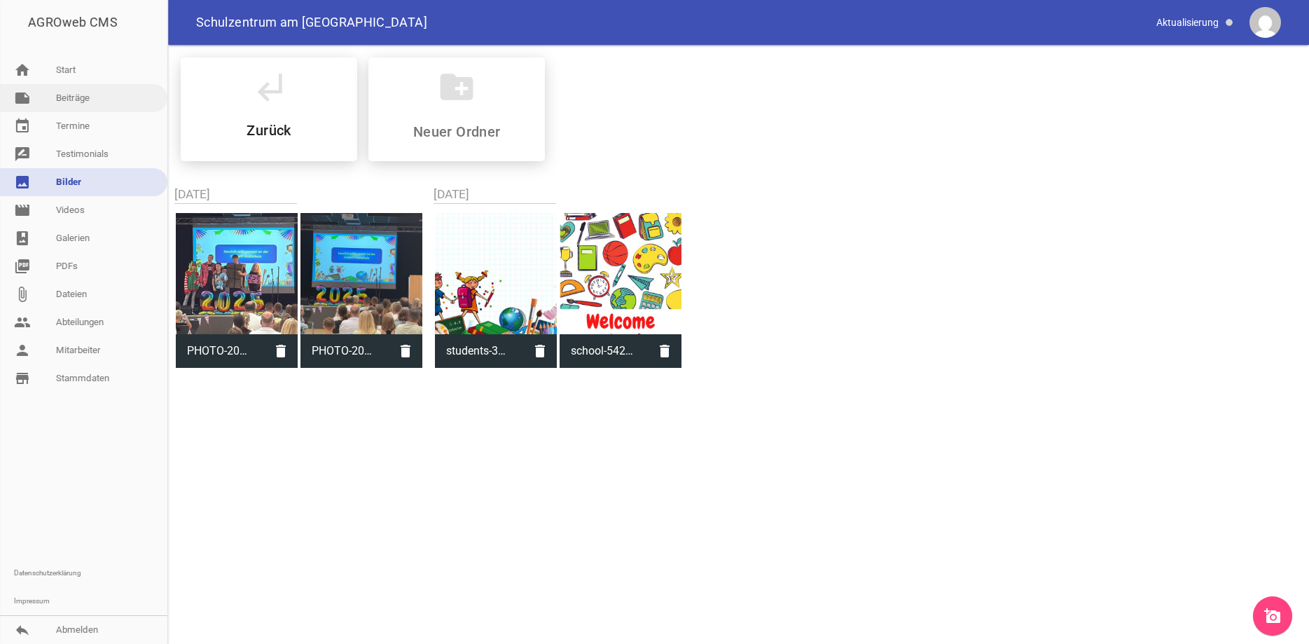
click at [52, 93] on link "note Beiträge" at bounding box center [83, 98] width 167 height 28
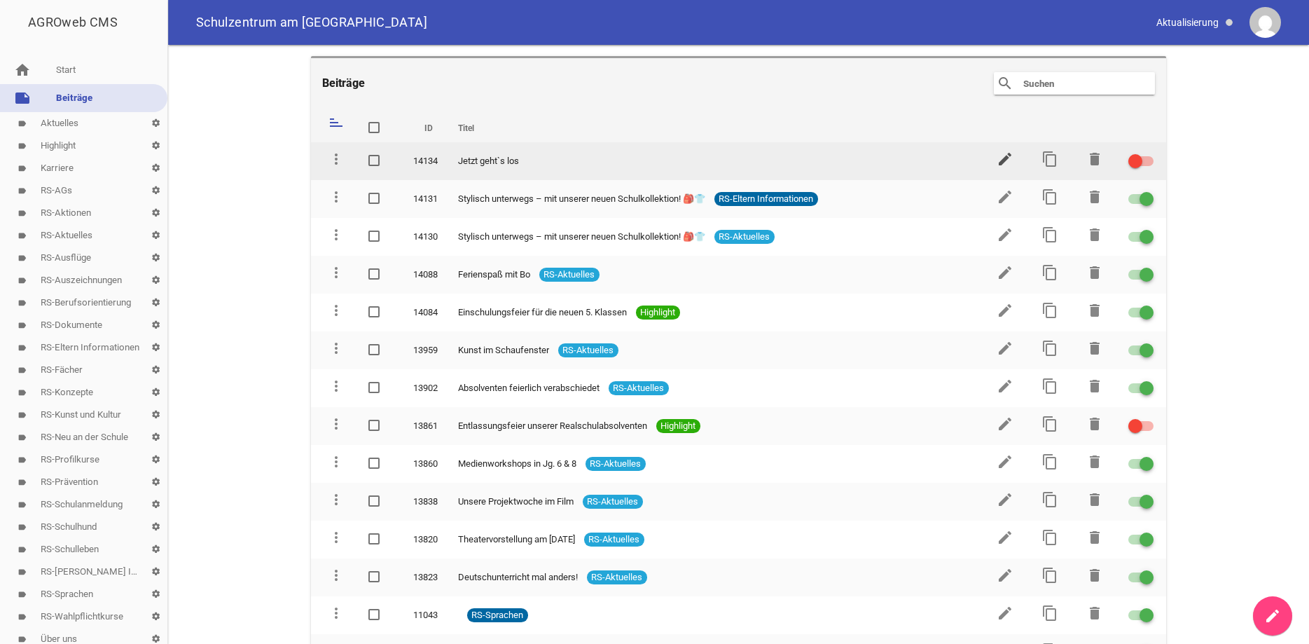
click at [1003, 152] on icon "edit" at bounding box center [1005, 159] width 17 height 17
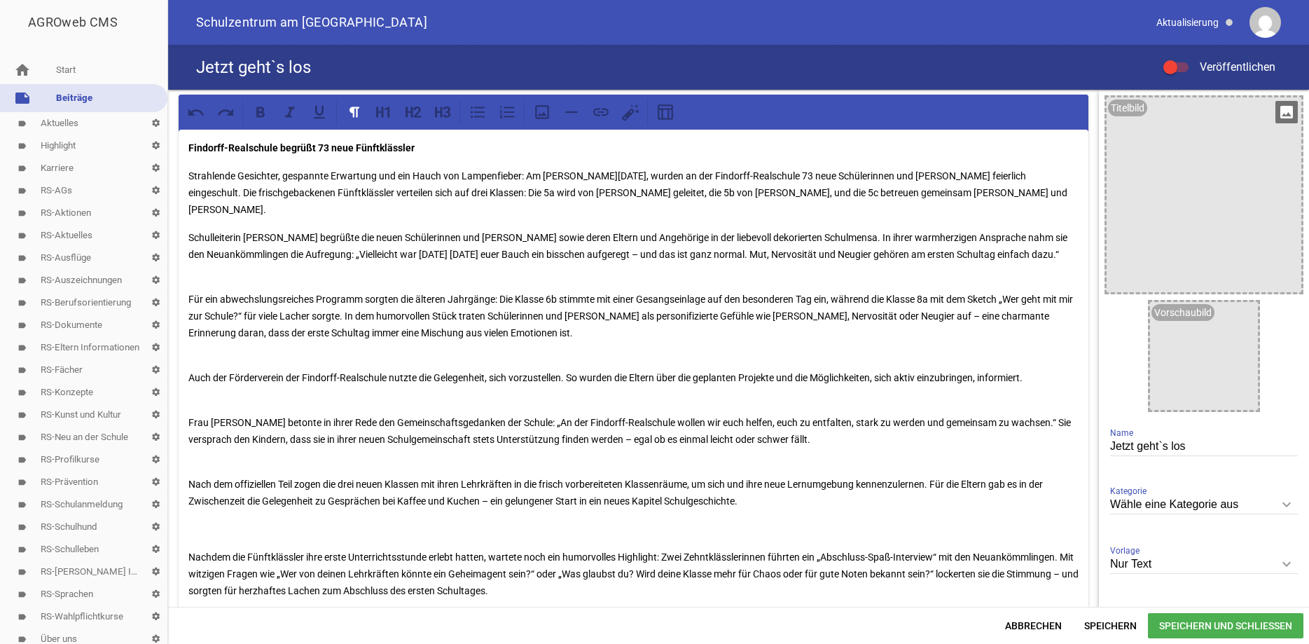
click at [1281, 112] on icon "image" at bounding box center [1286, 112] width 22 height 22
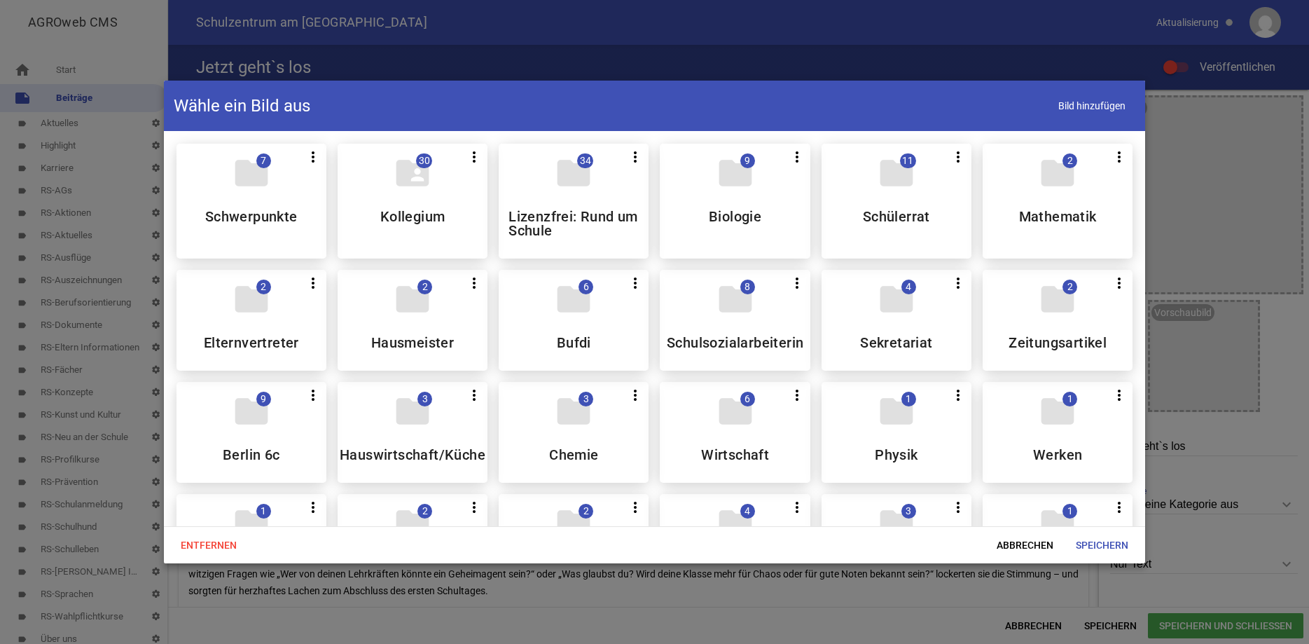
click at [1146, 159] on div at bounding box center [654, 322] width 1309 height 644
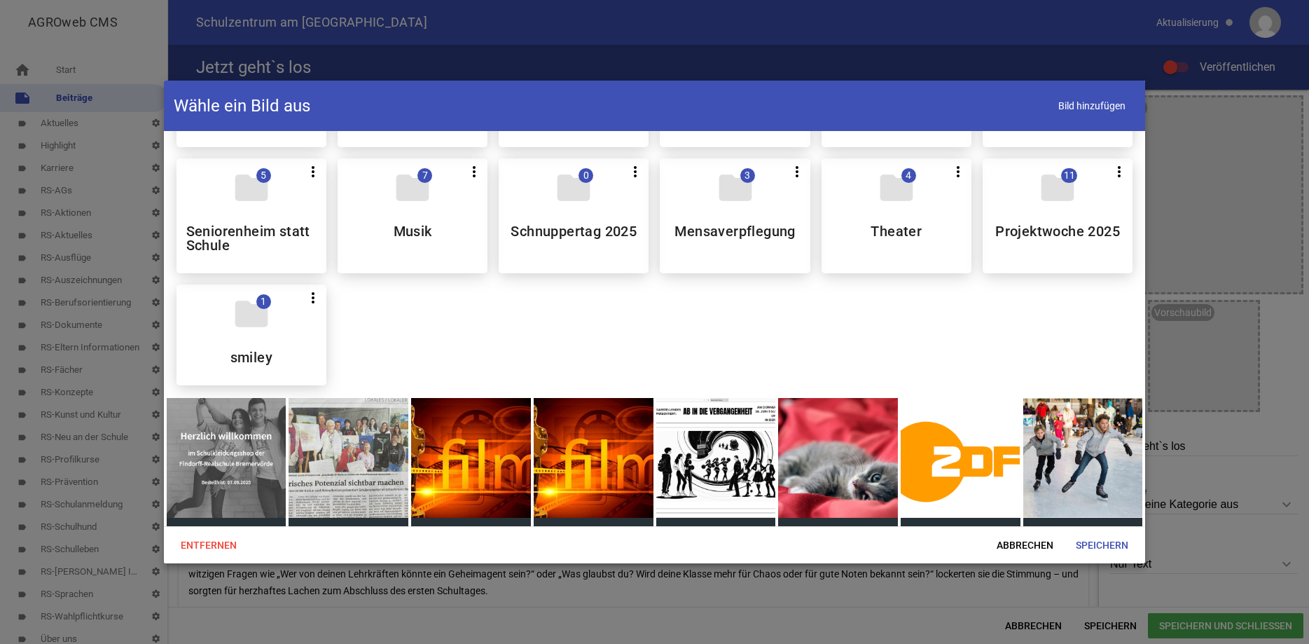
scroll to position [880, 0]
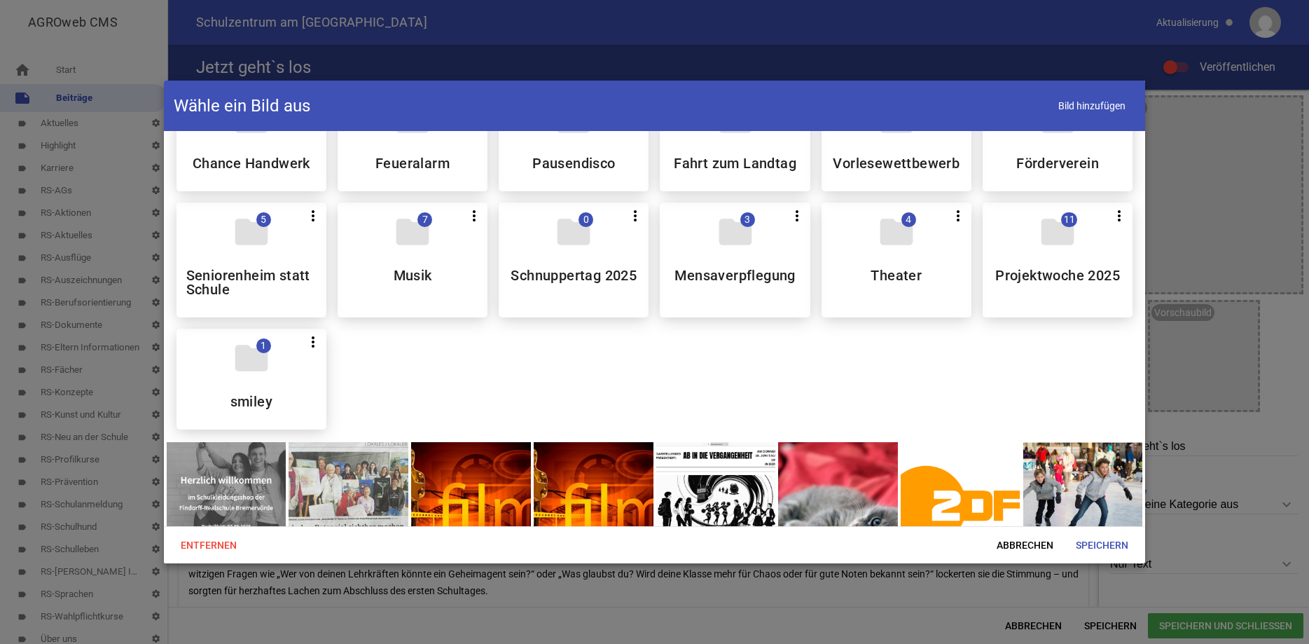
drag, startPoint x: 1143, startPoint y: 158, endPoint x: 1144, endPoint y: 199, distance: 41.3
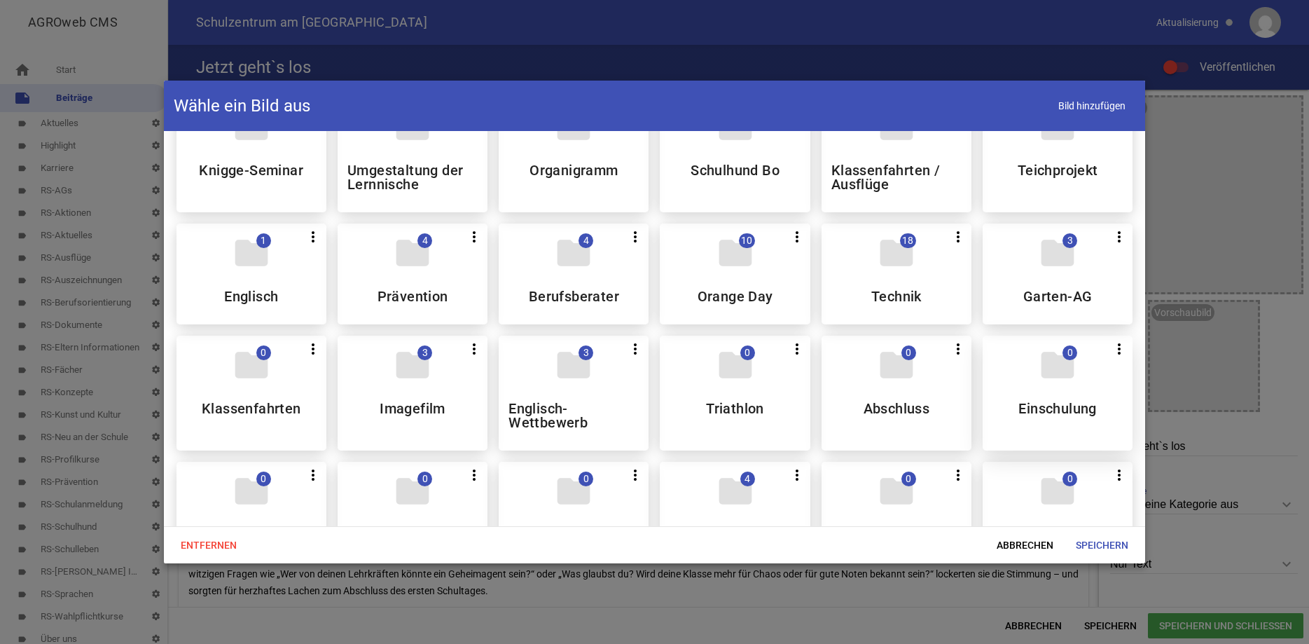
click at [1053, 384] on icon "folder" at bounding box center [1057, 364] width 39 height 39
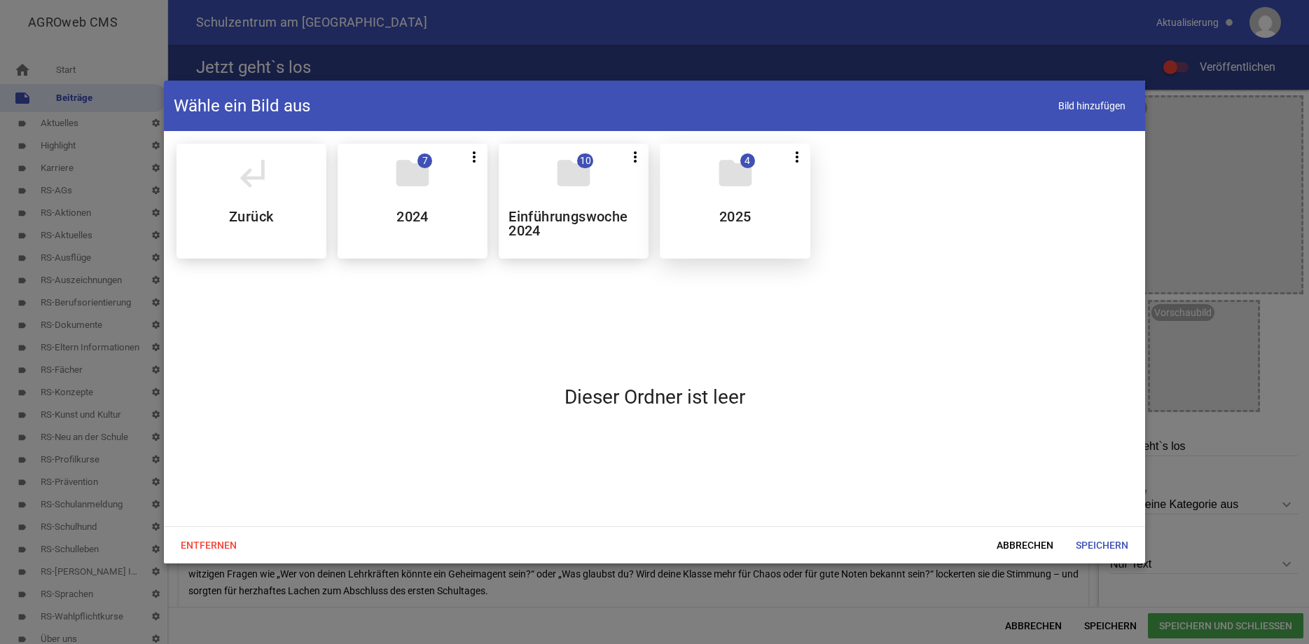
click at [758, 216] on div "folder 4 more_vert Teilen Bearbeiten Löschen 2025" at bounding box center [735, 201] width 150 height 115
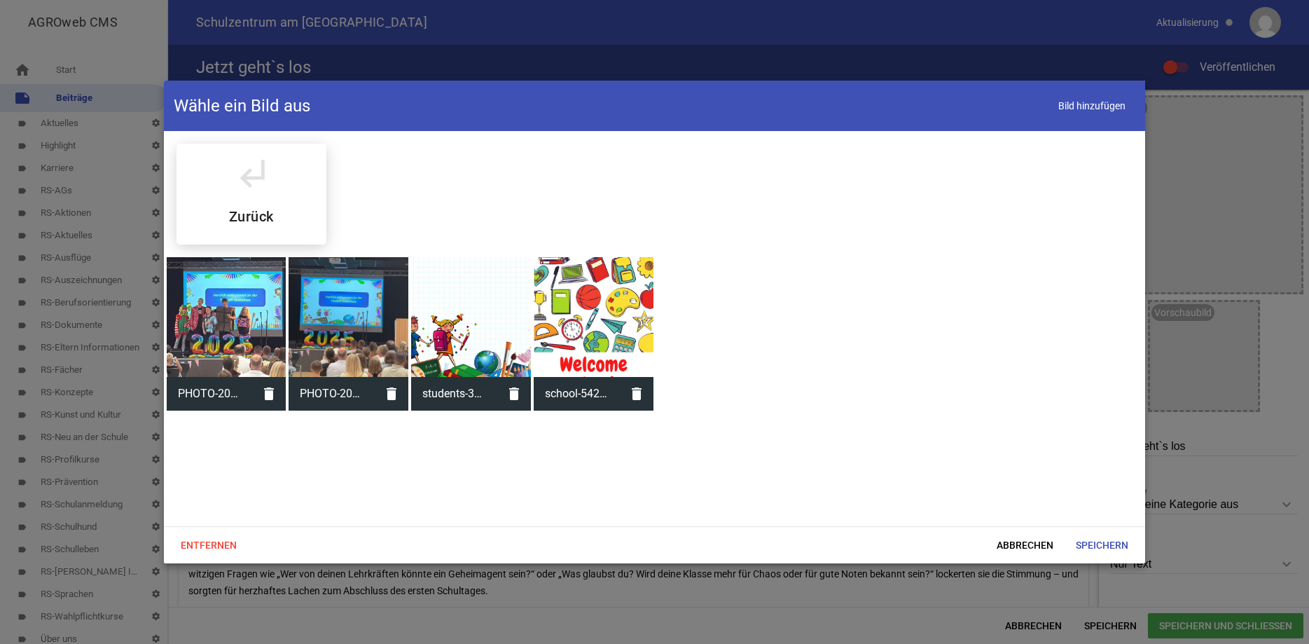
click at [229, 307] on div at bounding box center [227, 317] width 120 height 120
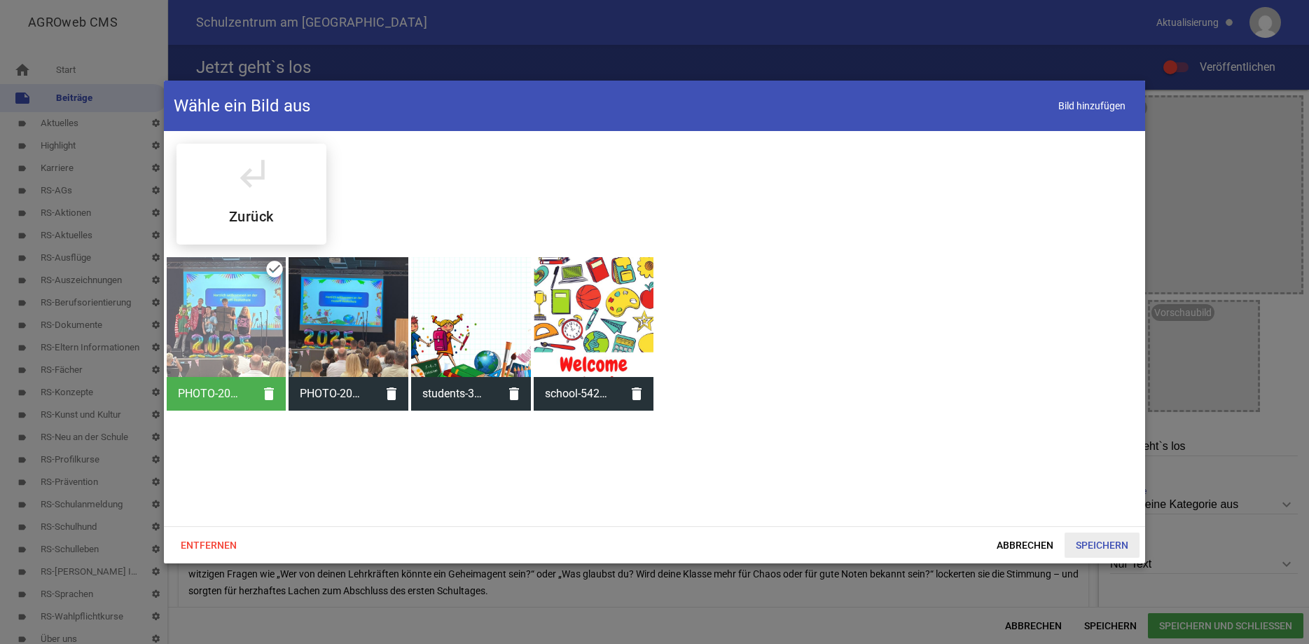
click at [1099, 552] on span "Speichern" at bounding box center [1102, 544] width 75 height 25
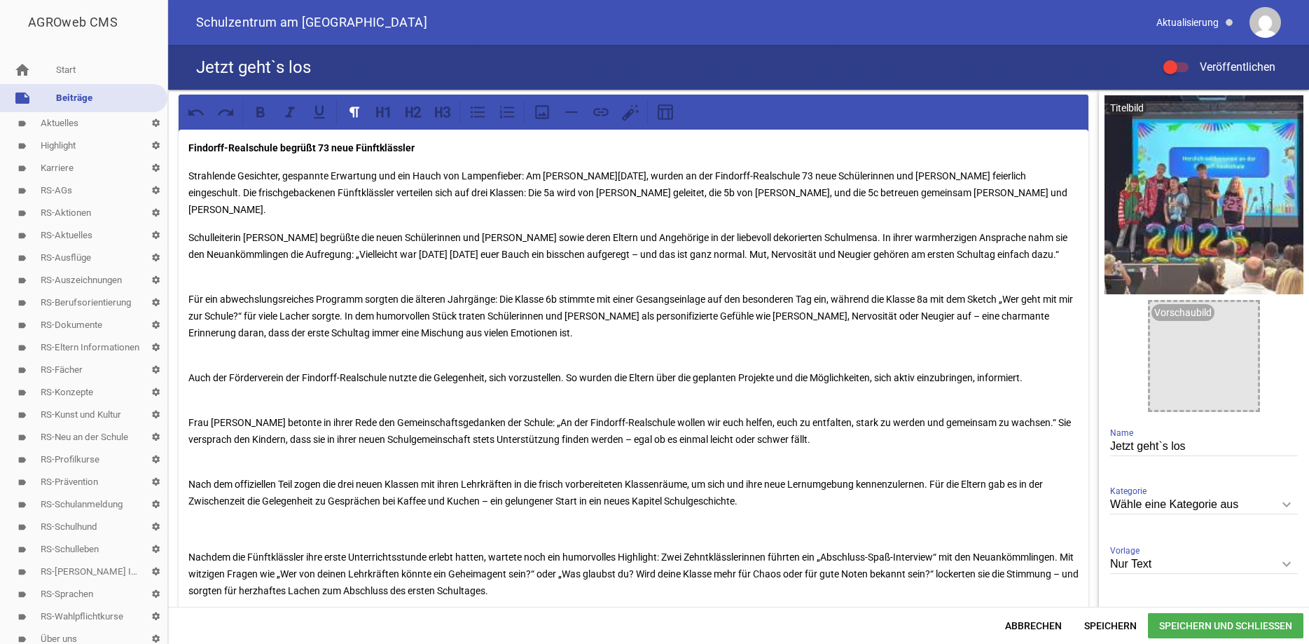
click at [1222, 629] on span "Speichern und Schließen" at bounding box center [1225, 625] width 155 height 25
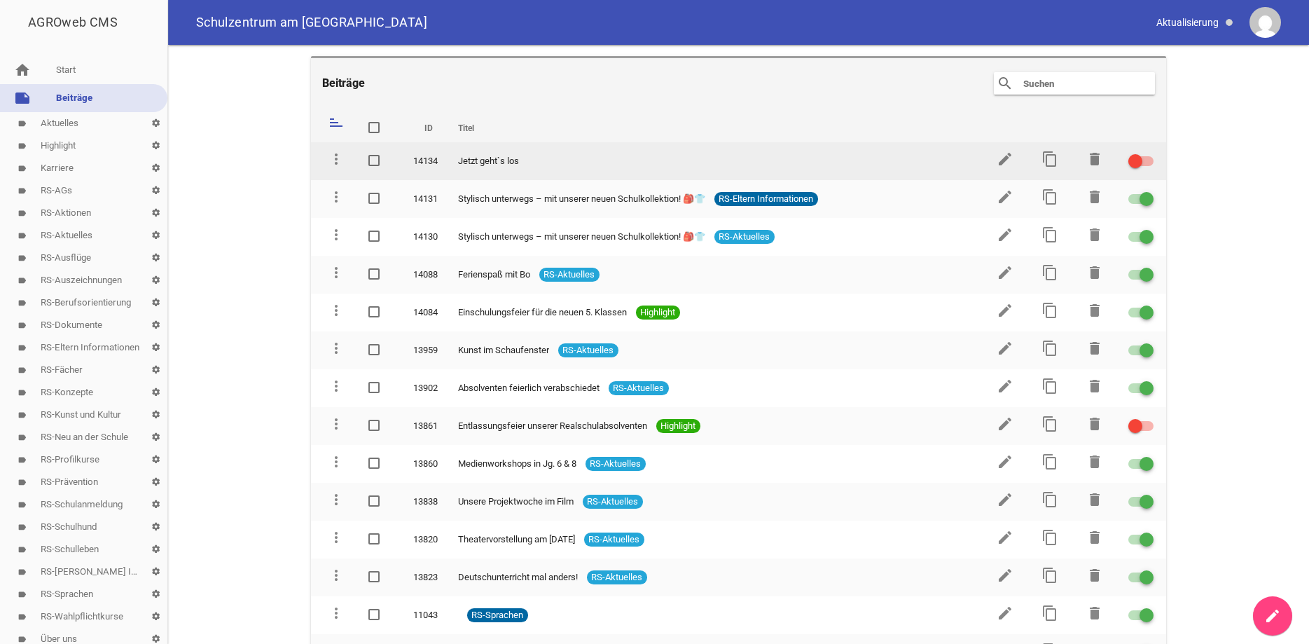
click at [1136, 155] on div at bounding box center [1135, 161] width 14 height 14
click at [1149, 153] on input "checkbox" at bounding box center [1149, 153] width 0 height 0
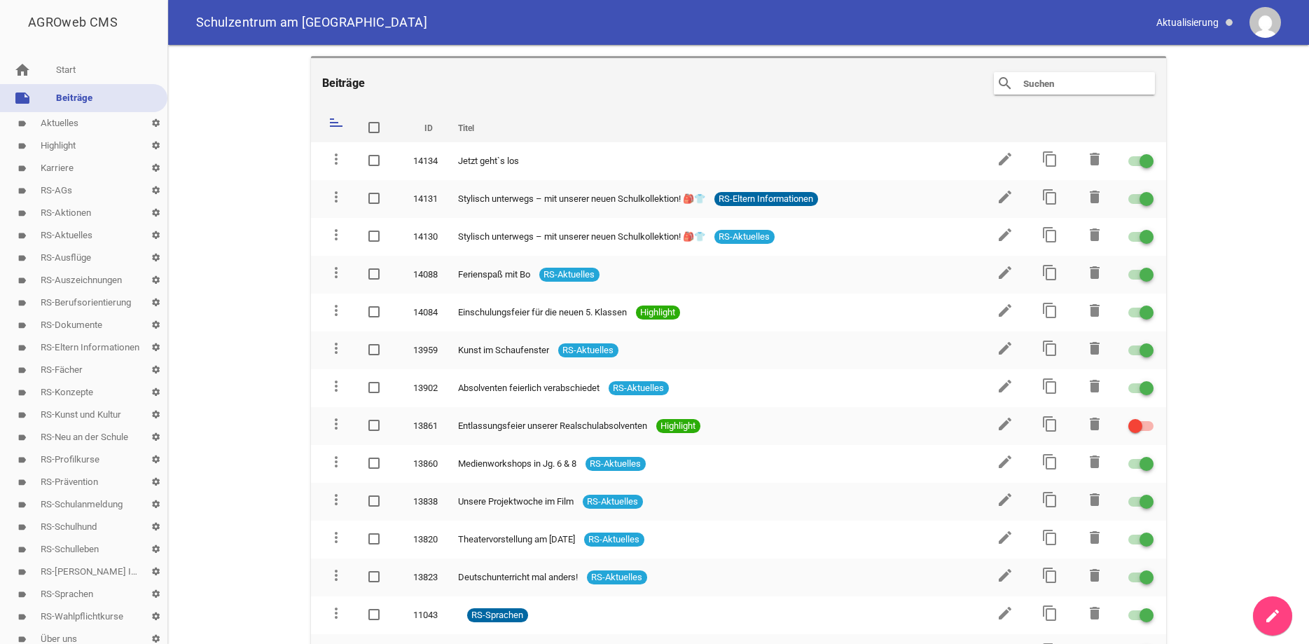
click at [74, 102] on link "note Beiträge" at bounding box center [83, 98] width 167 height 28
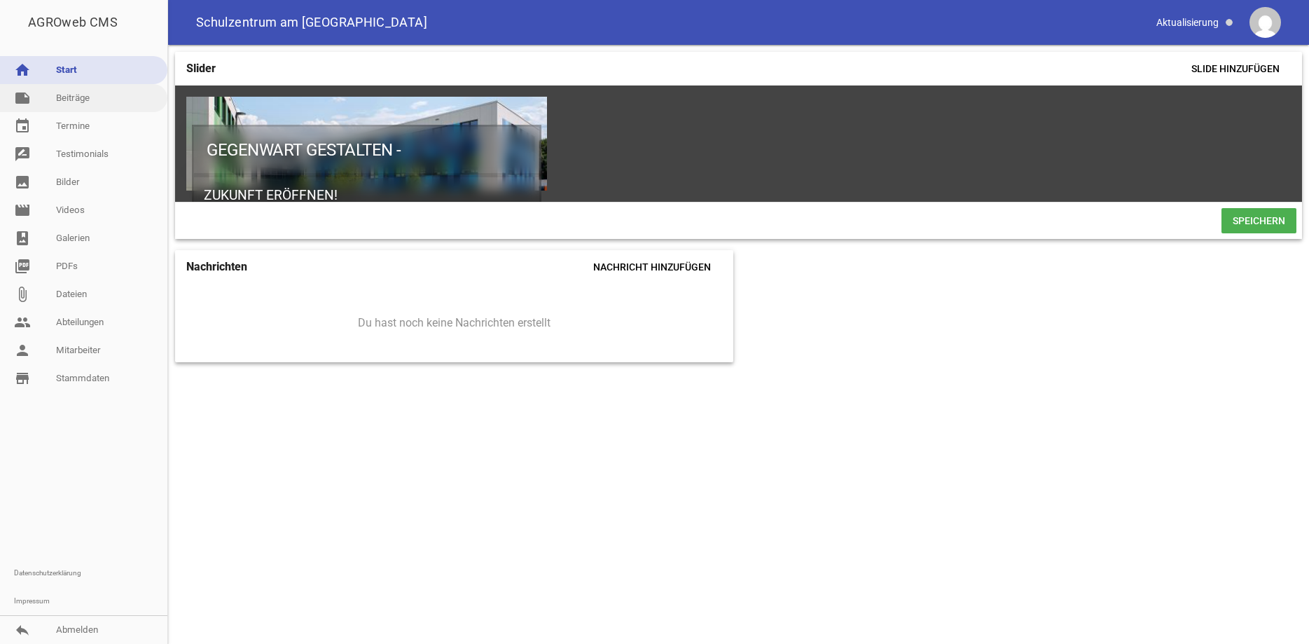
click at [64, 92] on link "note Beiträge" at bounding box center [83, 98] width 167 height 28
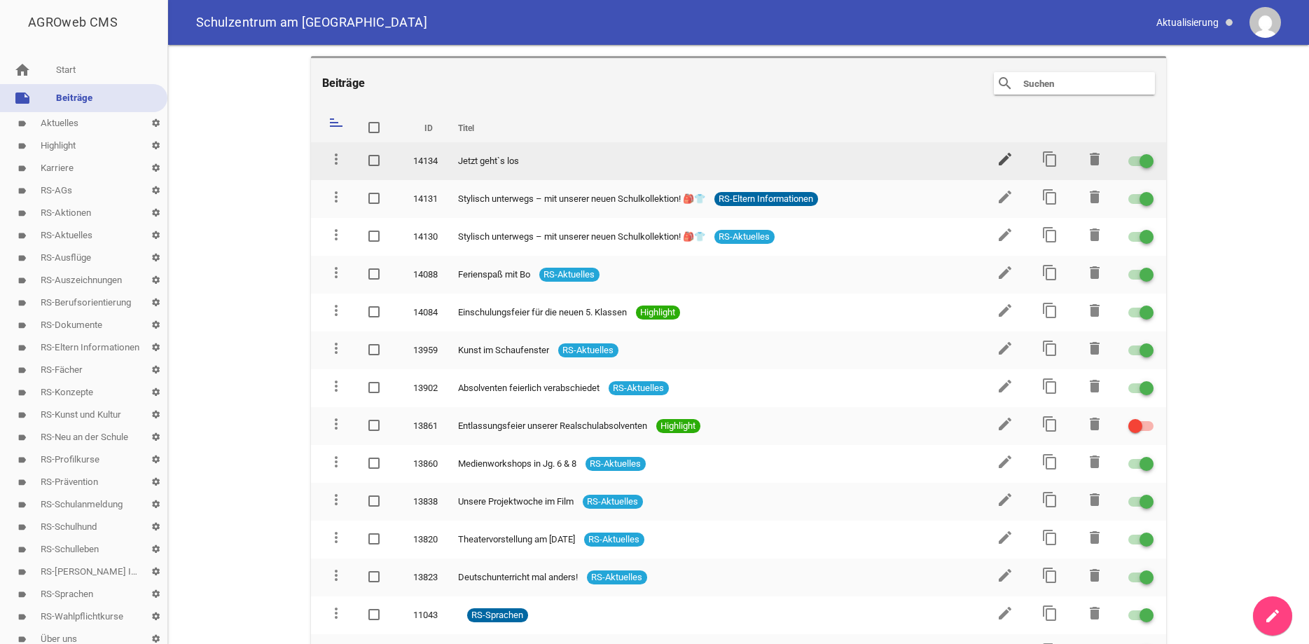
click at [1005, 159] on icon "edit" at bounding box center [1005, 159] width 17 height 17
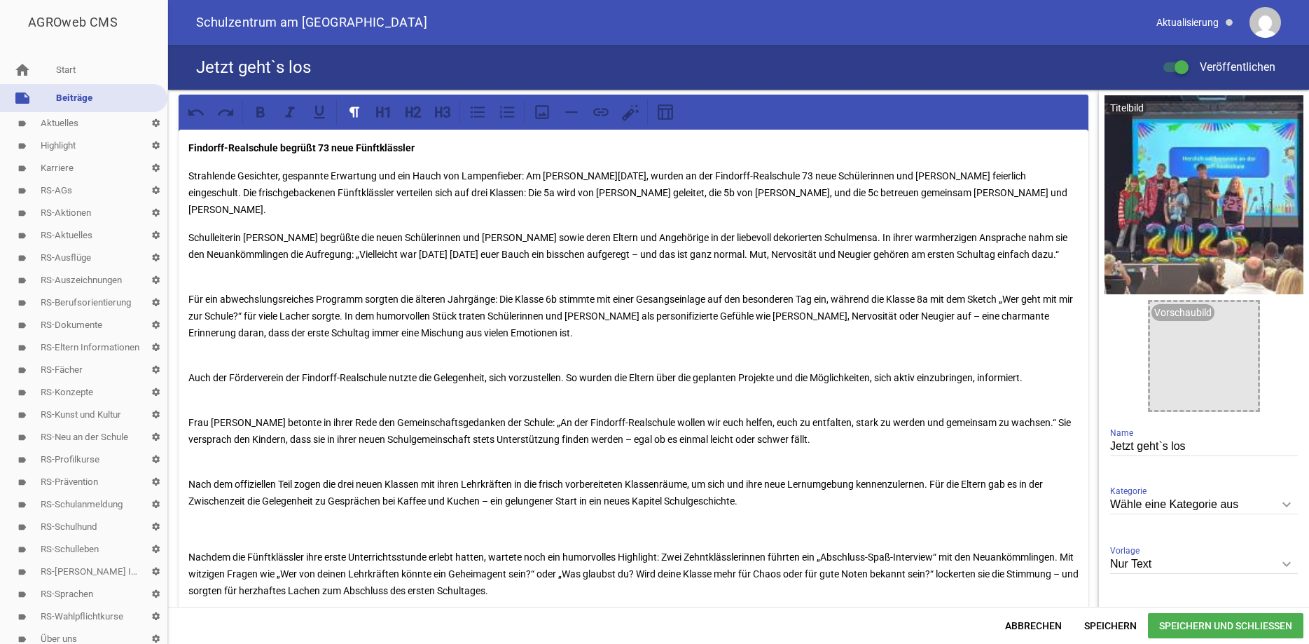
click at [1290, 500] on icon "keyboard_arrow_down" at bounding box center [1286, 504] width 22 height 22
click at [1290, 500] on input "Wähle eine Kategorie aus" at bounding box center [1204, 504] width 188 height 19
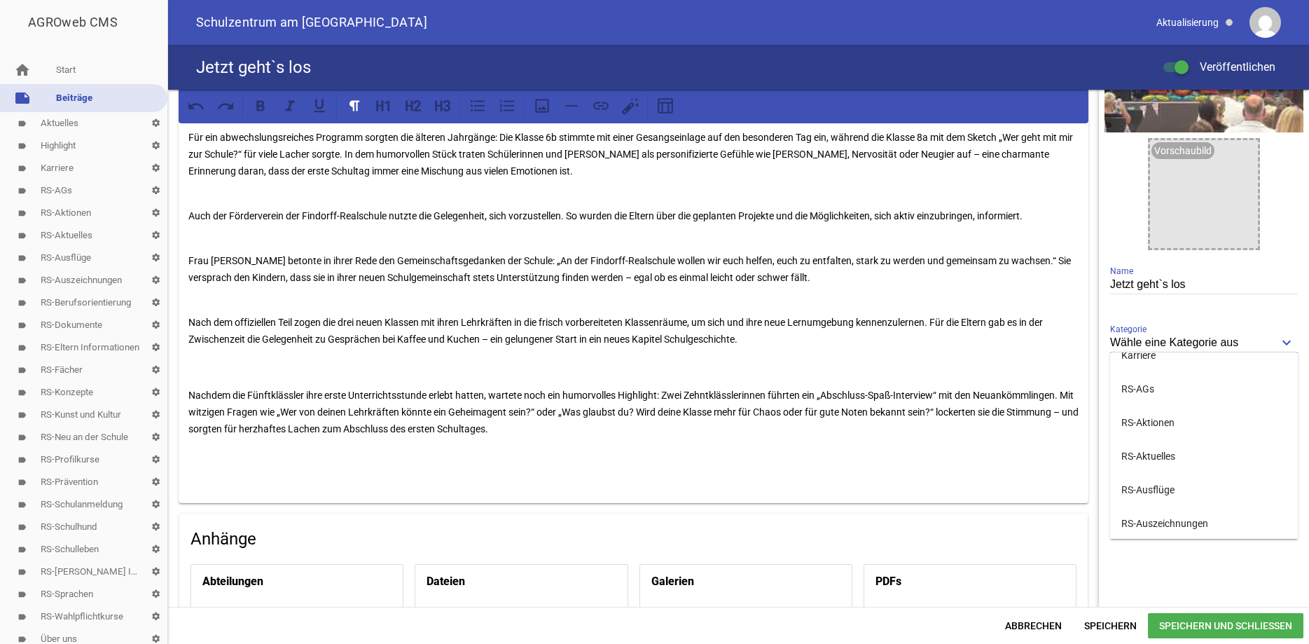
scroll to position [130, 0]
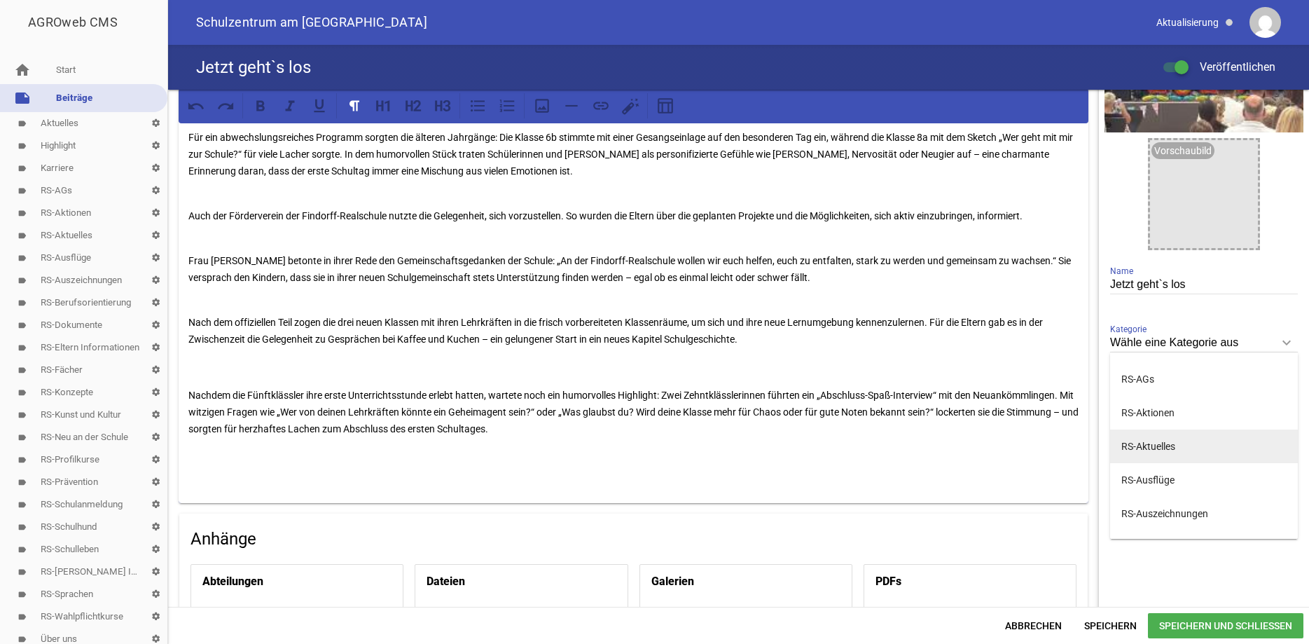
click at [1165, 438] on li "RS-Aktuelles" at bounding box center [1204, 446] width 188 height 34
type input "RS-Aktuelles"
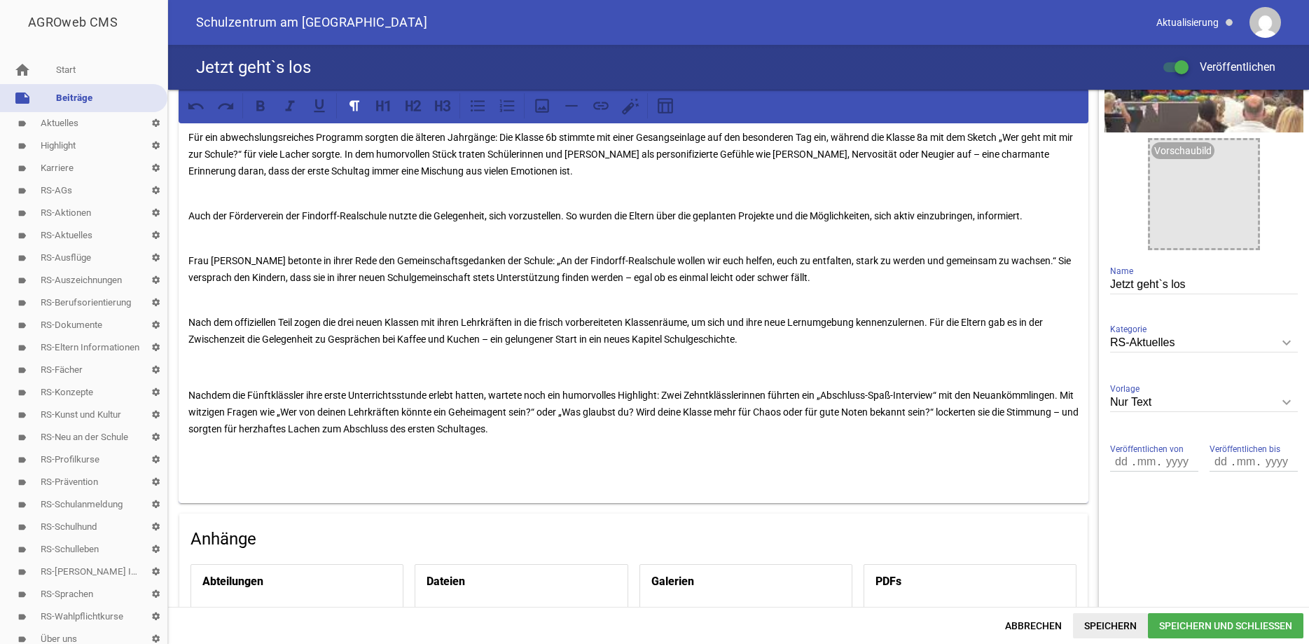
click at [1115, 627] on span "Speichern" at bounding box center [1110, 625] width 75 height 25
